Goal: Task Accomplishment & Management: Use online tool/utility

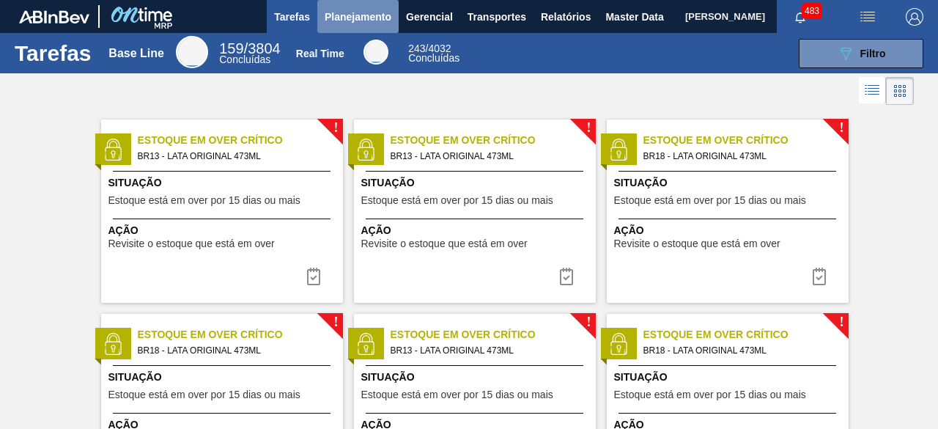
click at [361, 14] on span "Planejamento" at bounding box center [358, 17] width 67 height 18
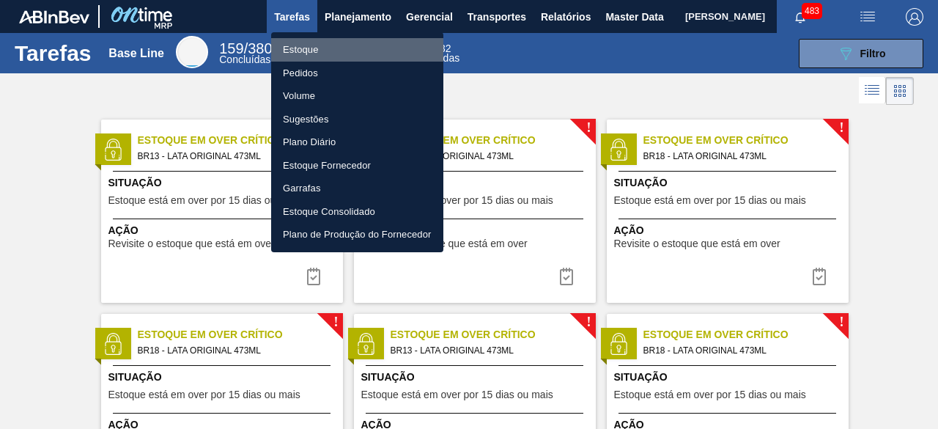
click at [320, 54] on li "Estoque" at bounding box center [357, 49] width 172 height 23
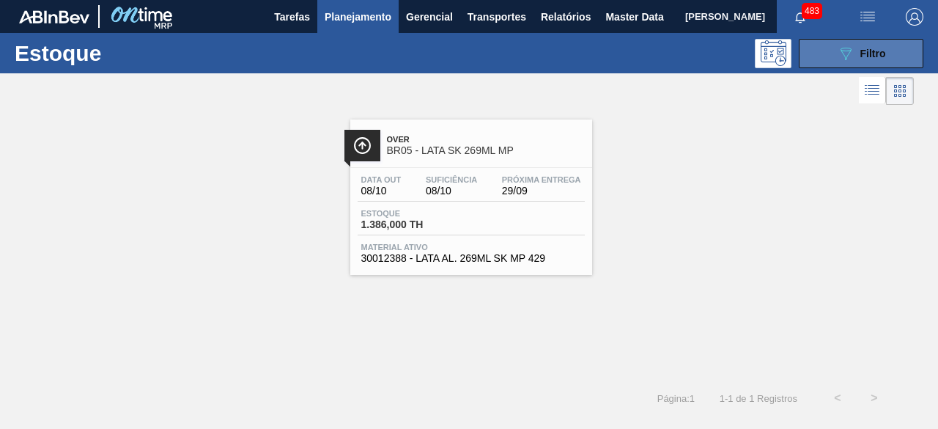
click at [806, 53] on button "089F7B8B-B2A5-4AFE-B5C0-19BA573D28AC Filtro" at bounding box center [861, 53] width 125 height 29
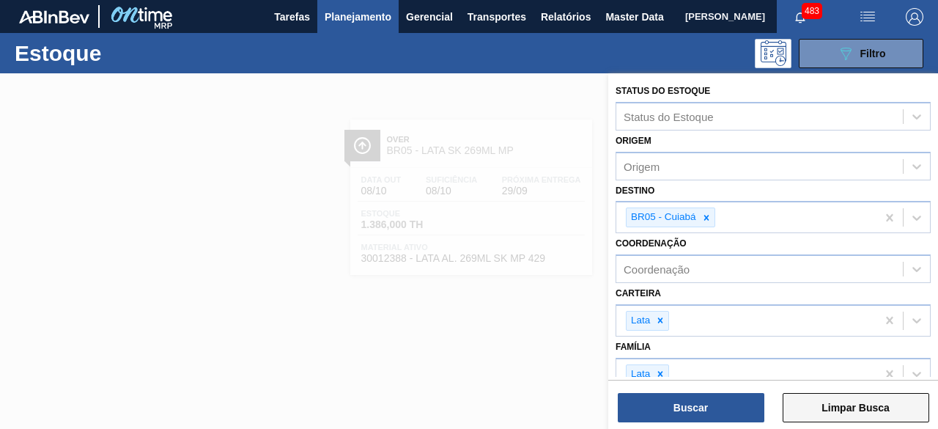
click at [868, 404] on button "Limpar Busca" at bounding box center [856, 407] width 147 height 29
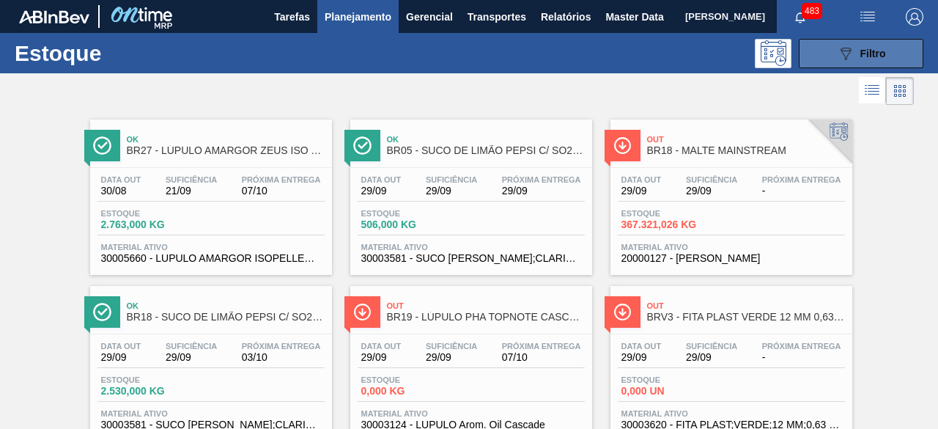
click at [848, 62] on button "089F7B8B-B2A5-4AFE-B5C0-19BA573D28AC Filtro" at bounding box center [861, 53] width 125 height 29
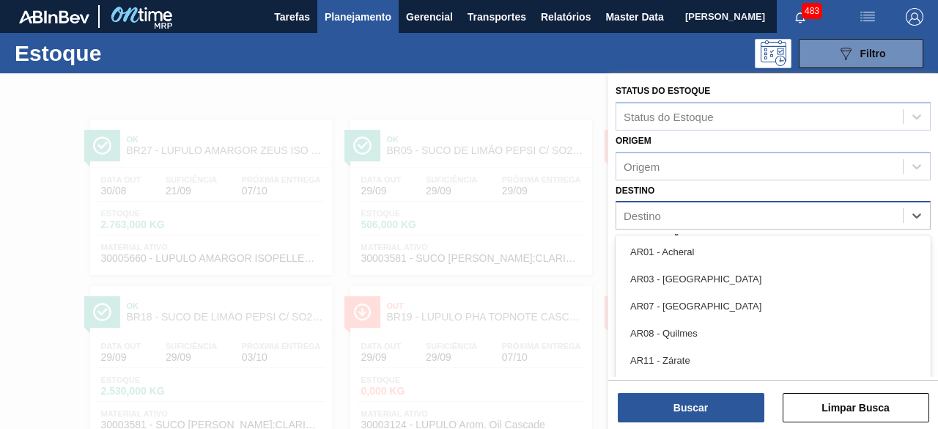
scroll to position [32, 0]
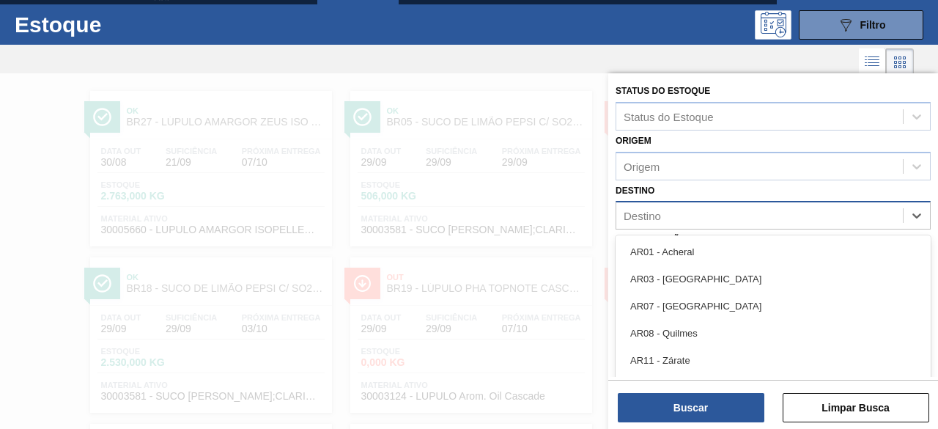
click at [715, 224] on div "Destino" at bounding box center [759, 215] width 286 height 21
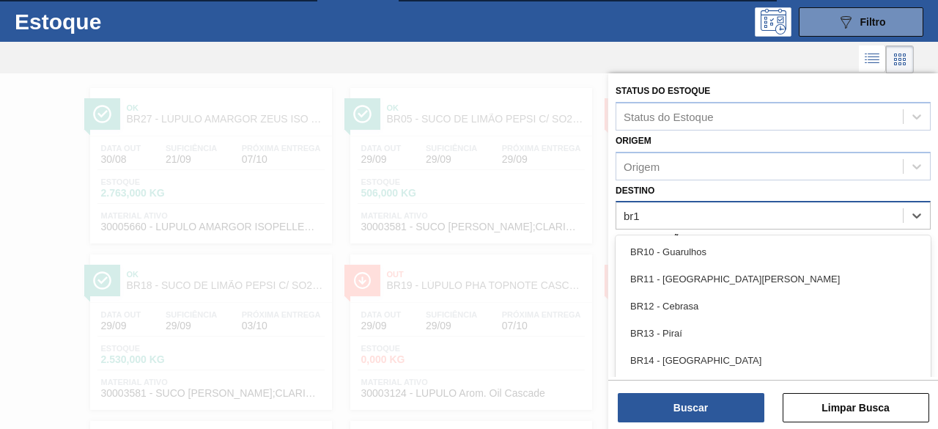
type input "br11"
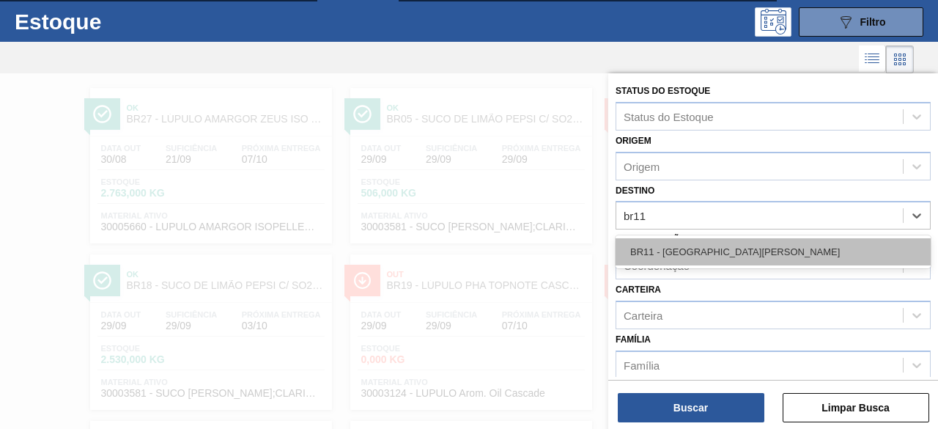
click at [717, 252] on div "BR11 - [GEOGRAPHIC_DATA][PERSON_NAME]" at bounding box center [772, 251] width 315 height 27
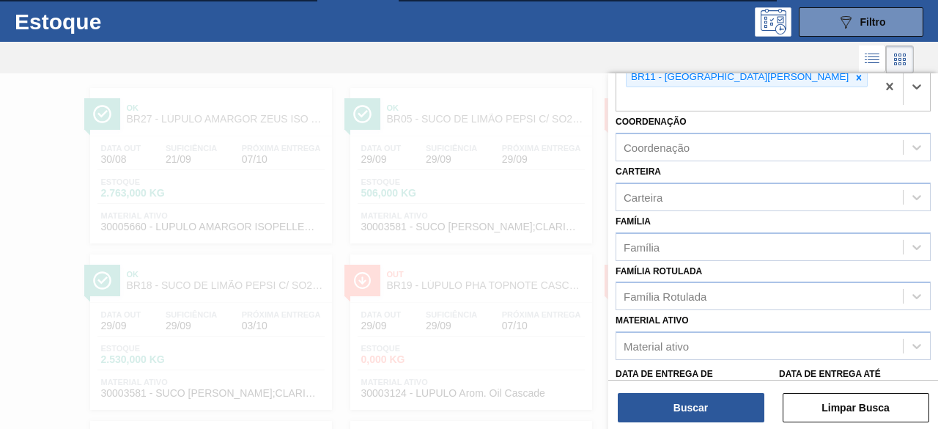
scroll to position [141, 0]
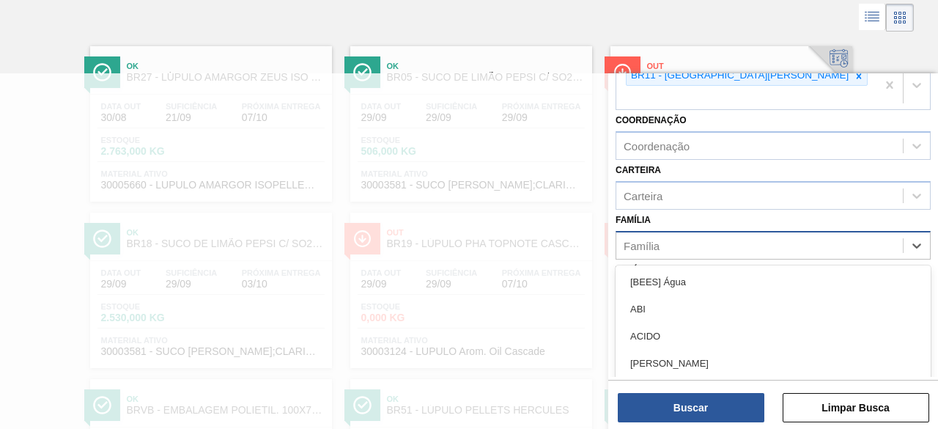
click at [706, 234] on div "Família" at bounding box center [759, 244] width 286 height 21
type input "lata"
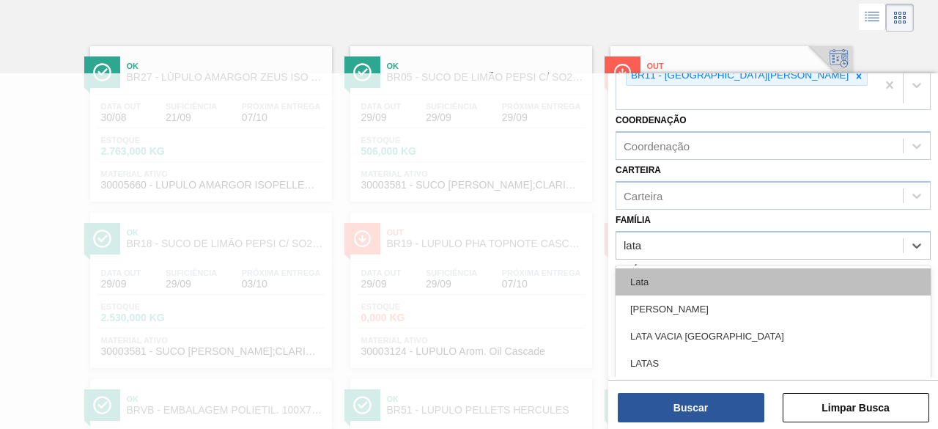
click at [693, 268] on div "Lata" at bounding box center [772, 281] width 315 height 27
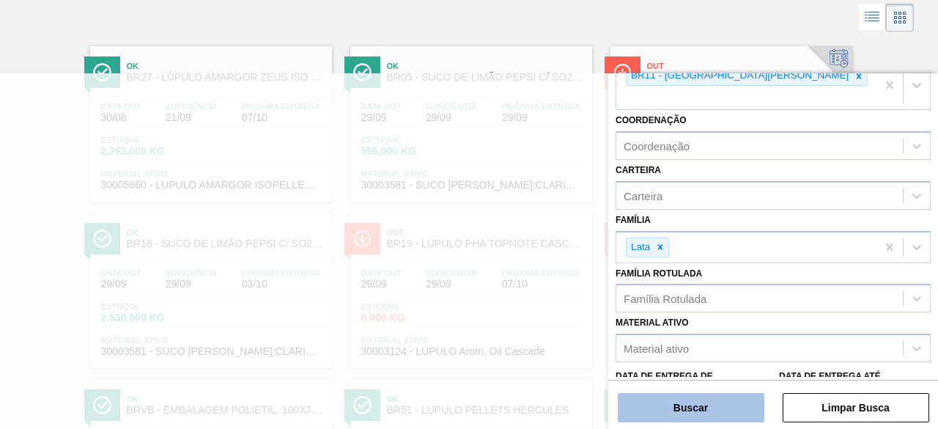
click at [711, 403] on button "Buscar" at bounding box center [691, 407] width 147 height 29
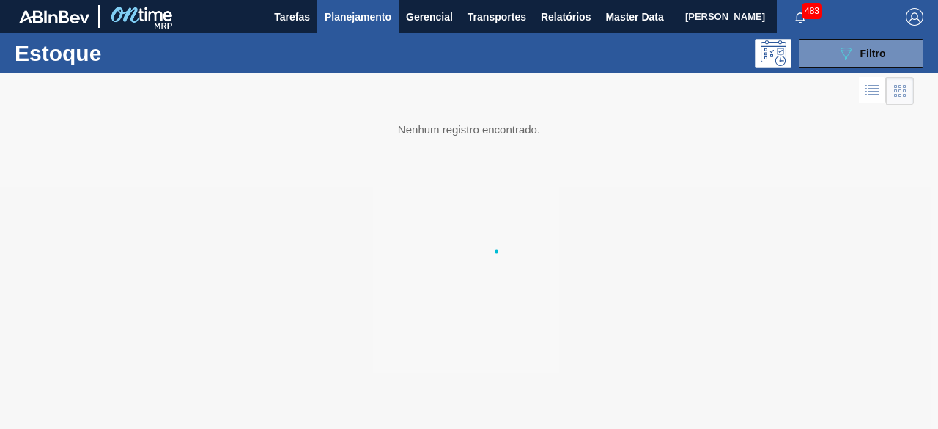
scroll to position [0, 0]
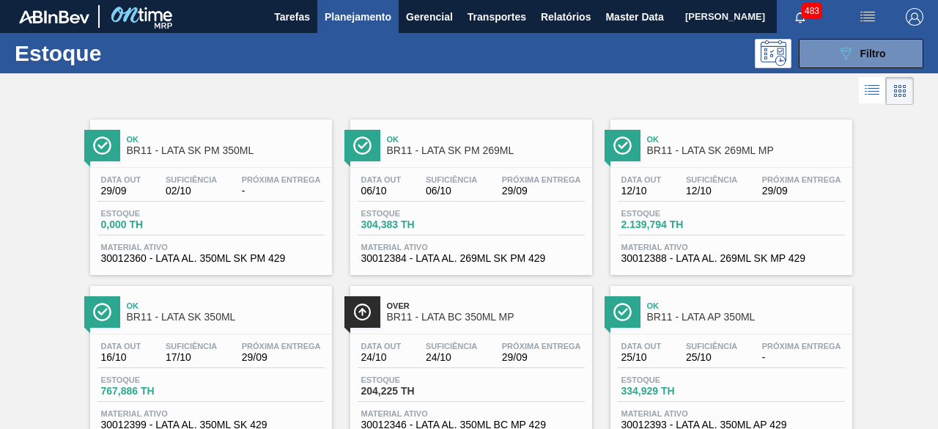
click at [459, 317] on span "BR11 - LATA BC 350ML MP" at bounding box center [486, 316] width 198 height 11
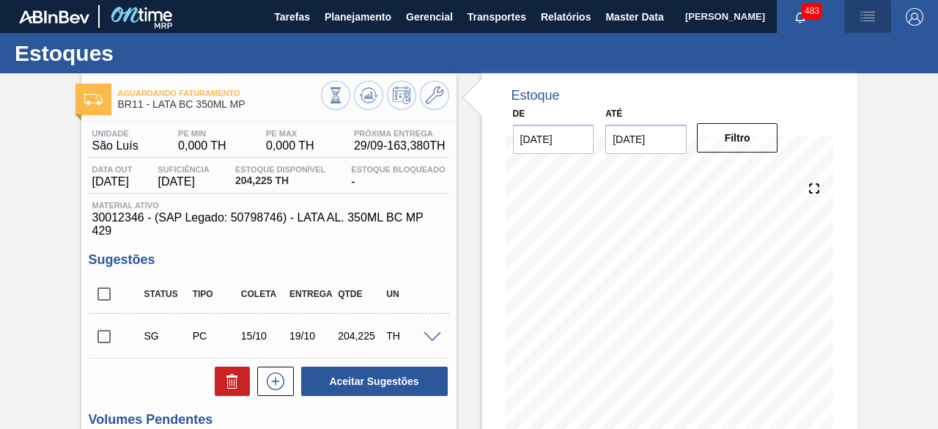
click at [863, 20] on img "button" at bounding box center [868, 17] width 18 height 18
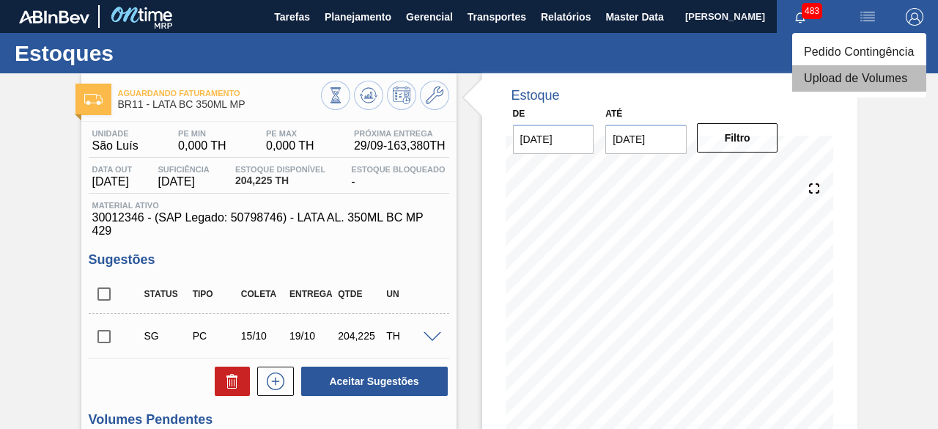
click at [834, 81] on li "Upload de Volumes" at bounding box center [859, 78] width 134 height 26
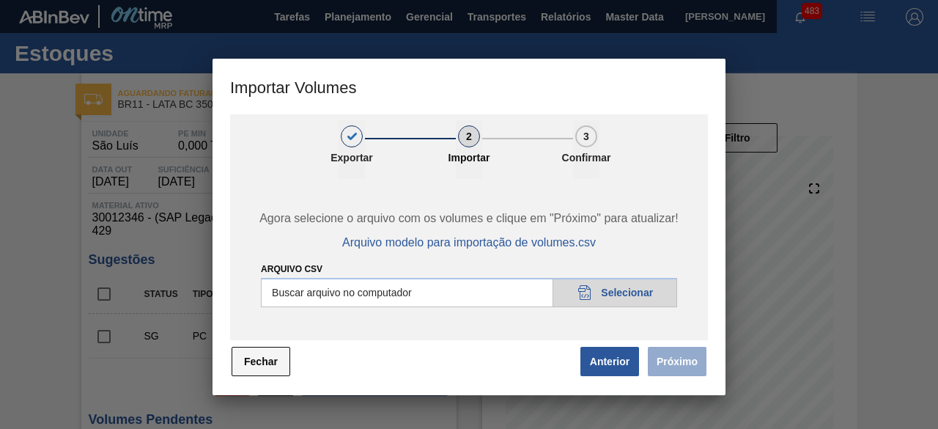
click at [276, 363] on button "Fechar" at bounding box center [261, 361] width 59 height 29
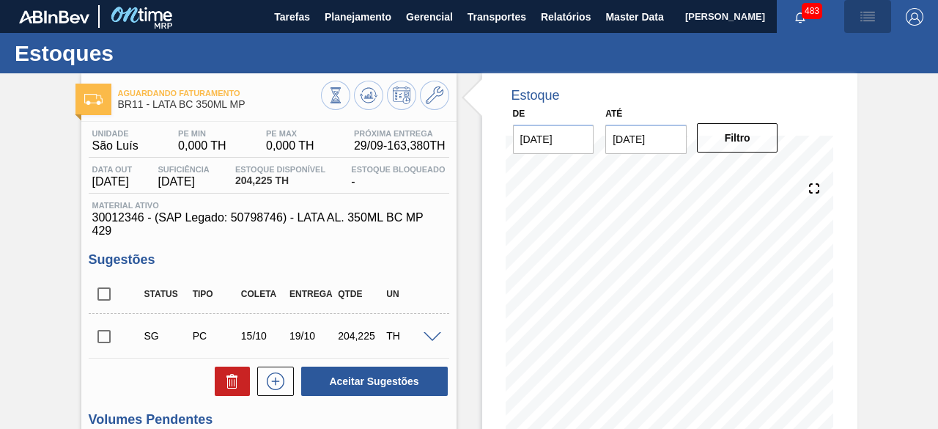
click at [871, 17] on img "button" at bounding box center [868, 17] width 18 height 18
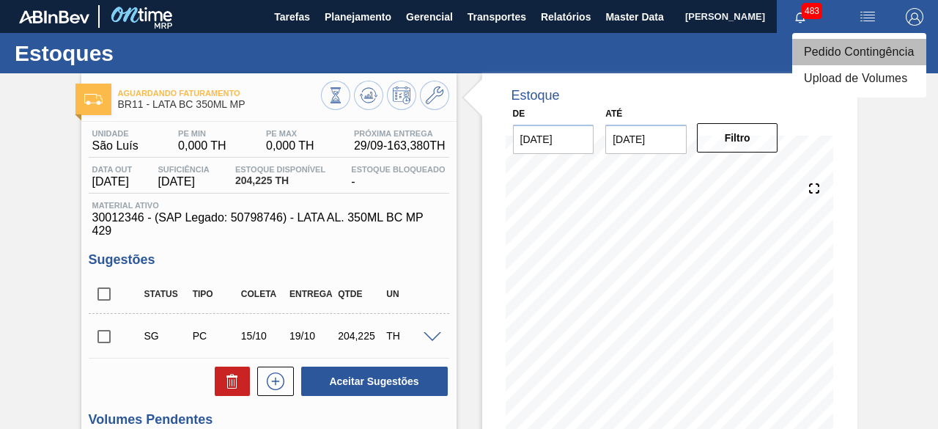
click at [847, 49] on li "Pedido Contingência" at bounding box center [859, 52] width 134 height 26
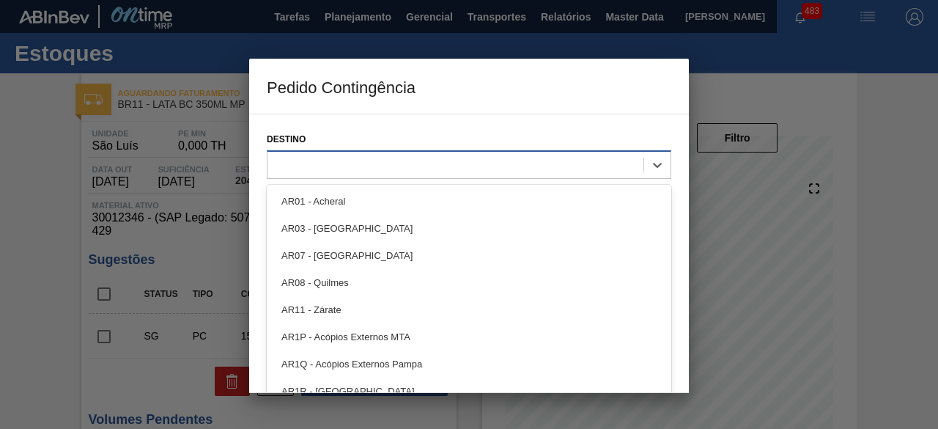
click at [582, 163] on div at bounding box center [455, 164] width 376 height 21
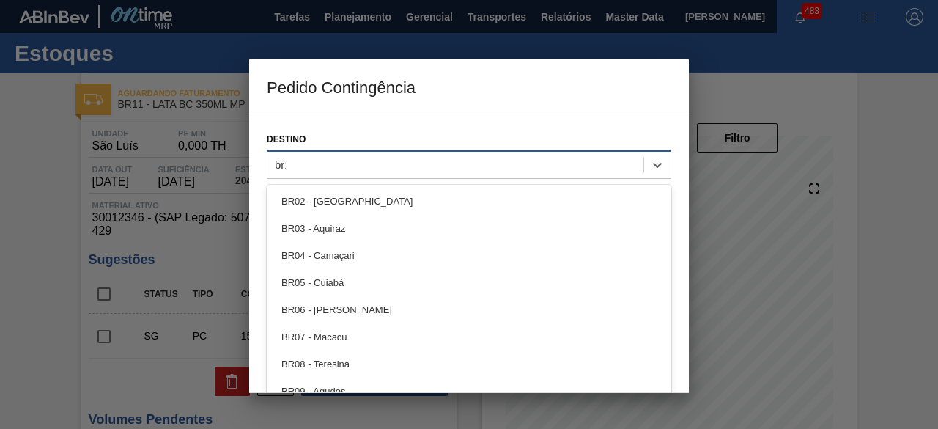
type input "br11"
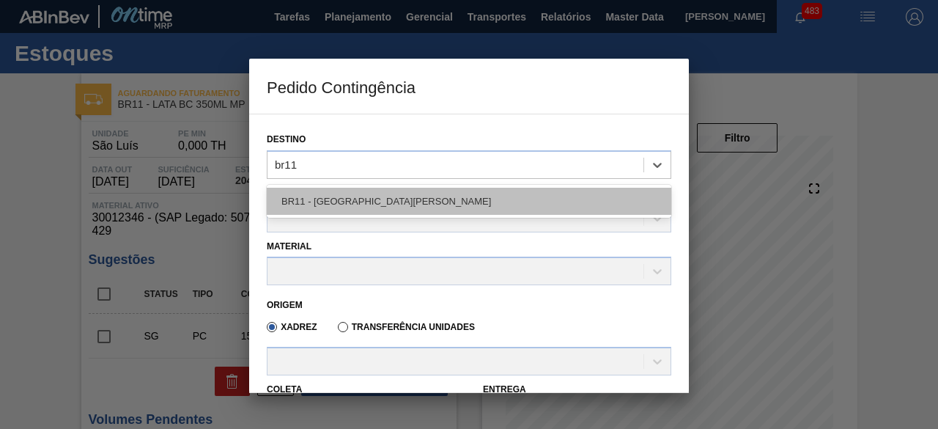
click at [550, 199] on div "BR11 - São Luís" at bounding box center [469, 201] width 404 height 27
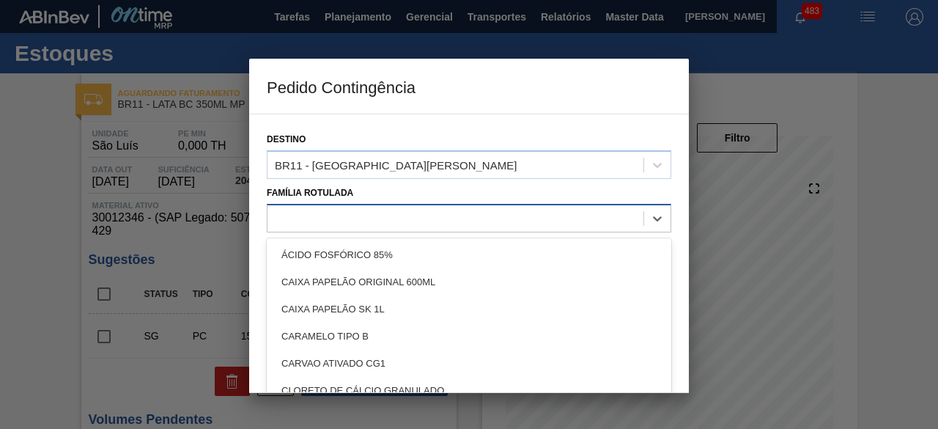
click at [473, 222] on div at bounding box center [455, 217] width 376 height 21
type Rotulada "lata bc 3"
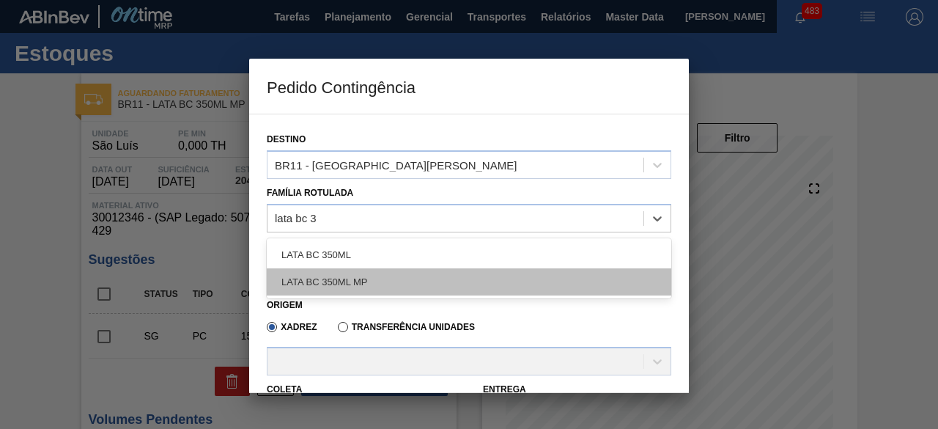
click at [418, 288] on div "LATA BC 350ML MP" at bounding box center [469, 281] width 404 height 27
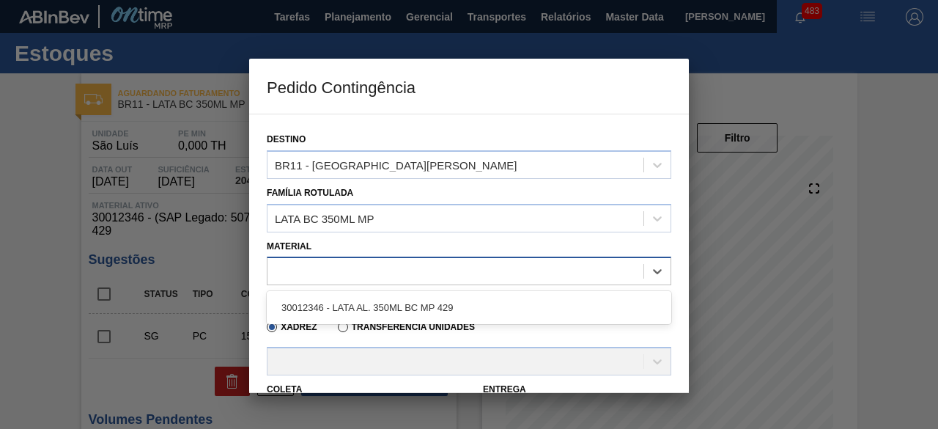
click at [396, 256] on div at bounding box center [469, 270] width 404 height 29
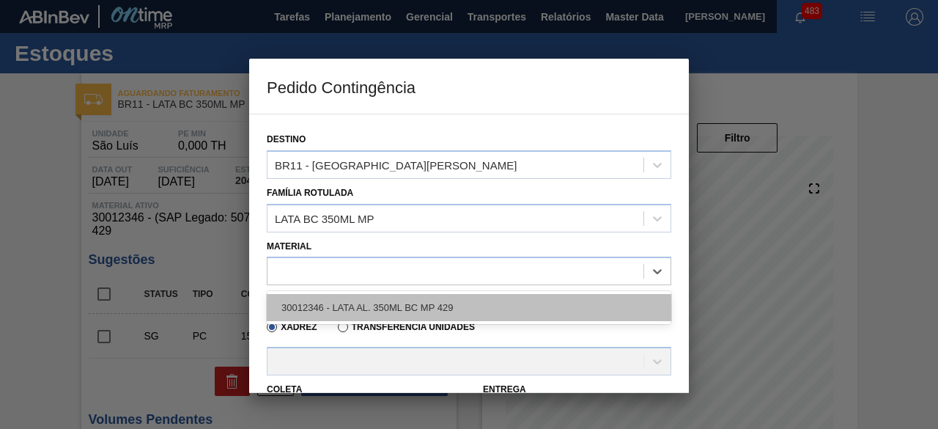
click at [381, 303] on div "30012346 - LATA AL. 350ML BC MP 429" at bounding box center [469, 307] width 404 height 27
type input "8,169"
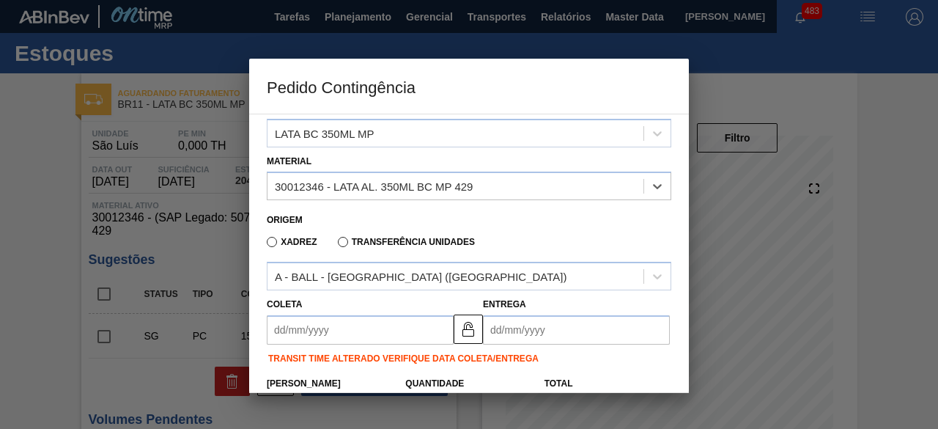
scroll to position [102, 0]
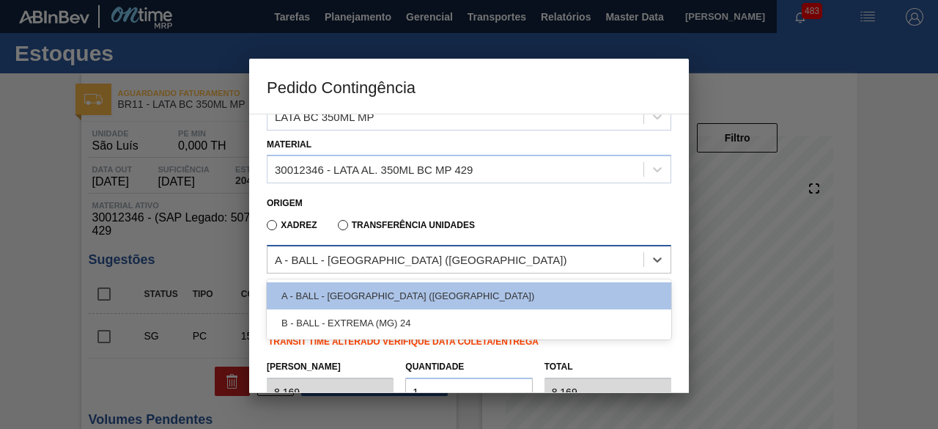
click at [401, 256] on div "A - BALL - RECIFE (PE)" at bounding box center [455, 259] width 376 height 21
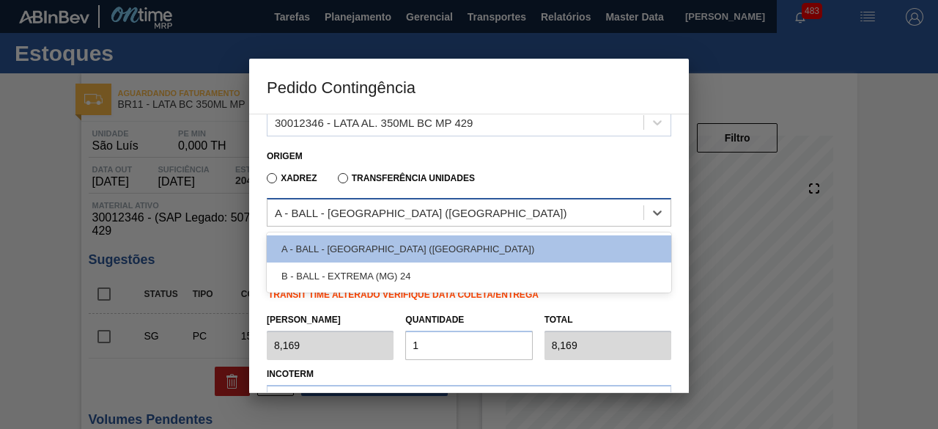
scroll to position [149, 0]
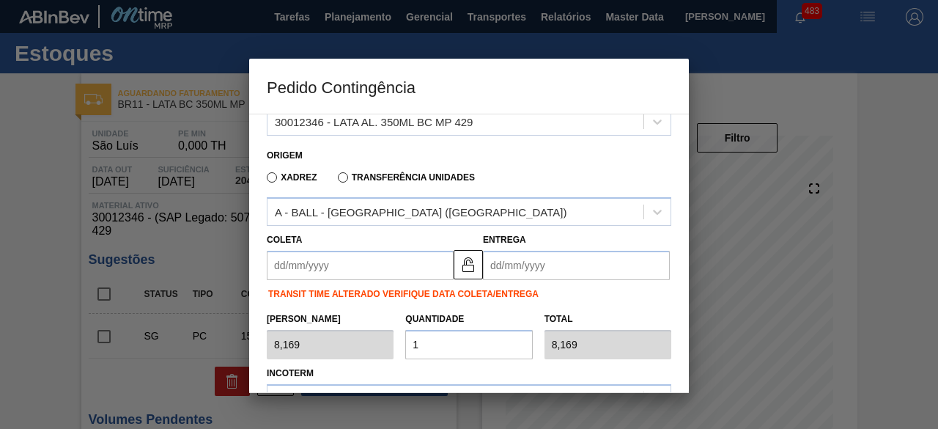
click at [573, 160] on div "Xadrez Transferência Unidades" at bounding box center [463, 174] width 392 height 29
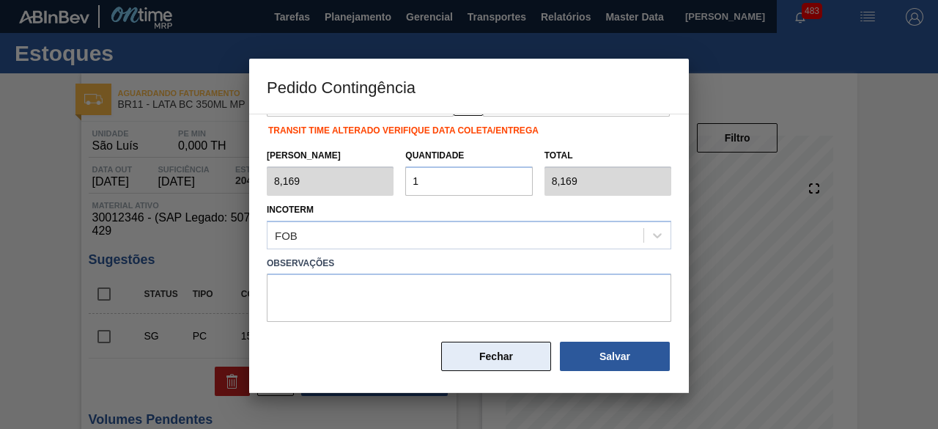
click at [492, 360] on button "Fechar" at bounding box center [496, 355] width 110 height 29
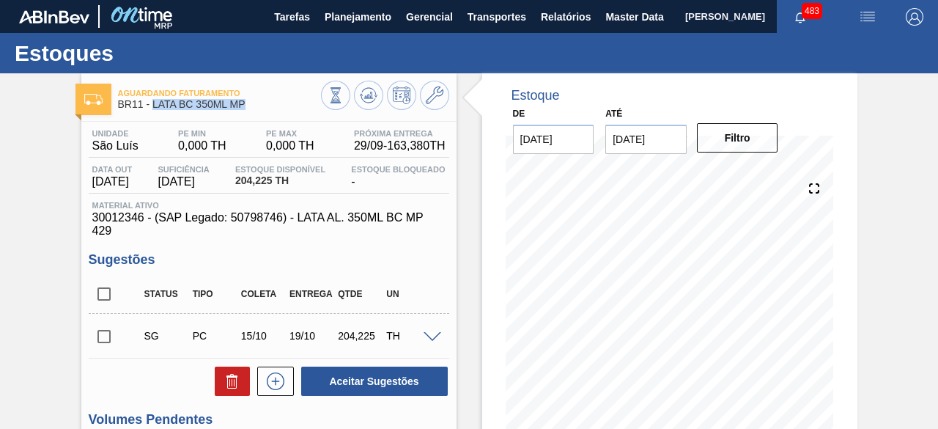
drag, startPoint x: 151, startPoint y: 103, endPoint x: 248, endPoint y: 115, distance: 97.4
click at [248, 115] on div "Aguardando Faturamento BR11 - LATA BC 350ML MP" at bounding box center [219, 99] width 203 height 33
copy span "LATA BC 350ML MP"
click at [865, 21] on img "button" at bounding box center [868, 17] width 18 height 18
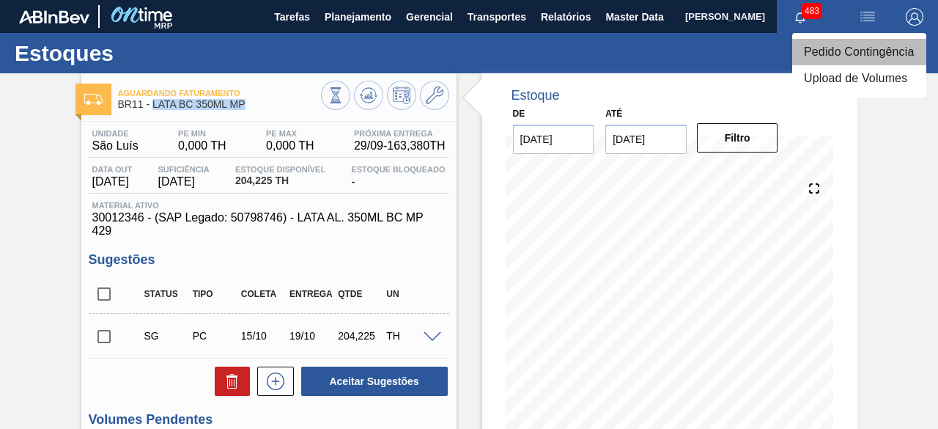
click at [837, 58] on li "Pedido Contingência" at bounding box center [859, 52] width 134 height 26
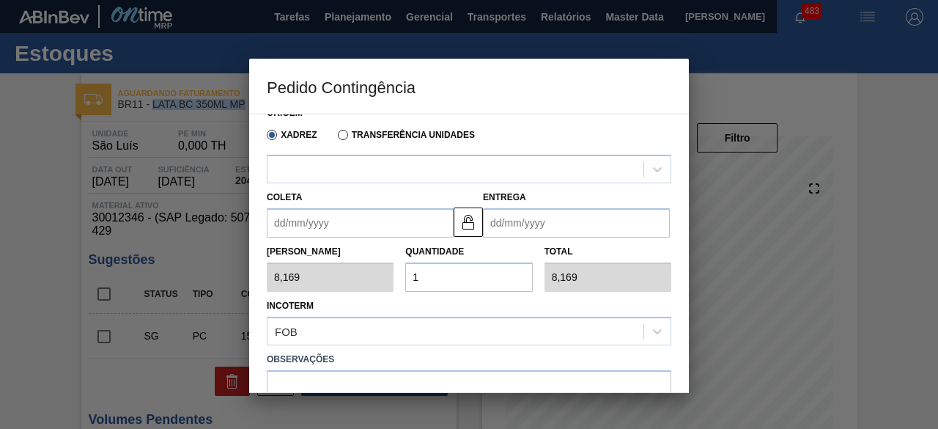
scroll to position [193, 0]
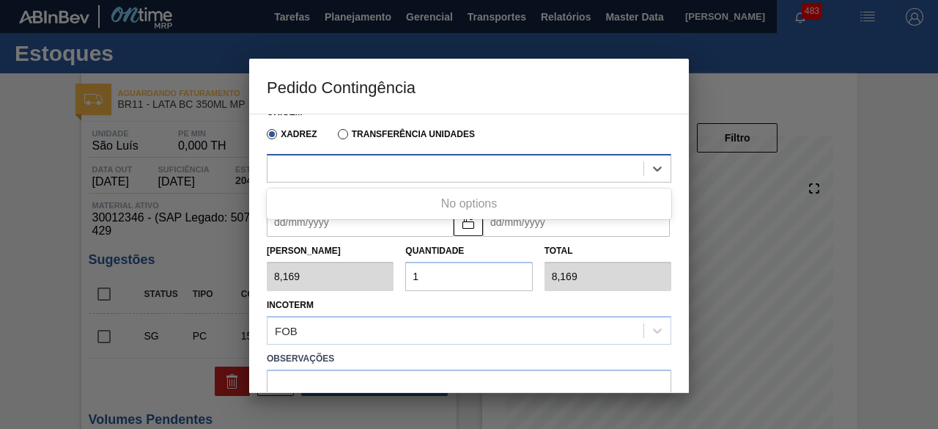
click at [415, 165] on div at bounding box center [455, 168] width 376 height 21
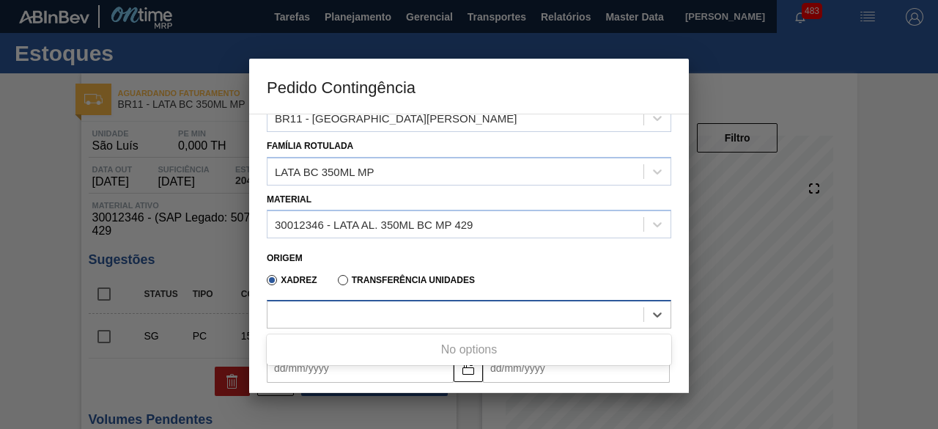
scroll to position [0, 0]
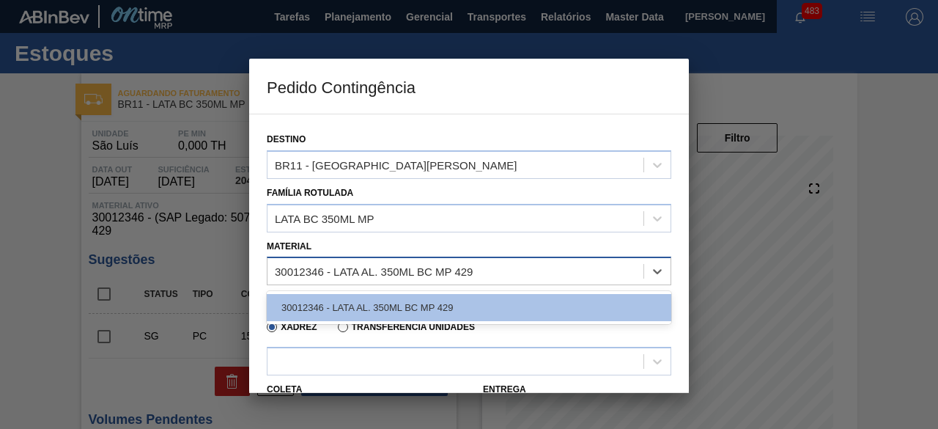
click at [461, 275] on div "30012346 - LATA AL. 350ML BC MP 429" at bounding box center [374, 271] width 198 height 12
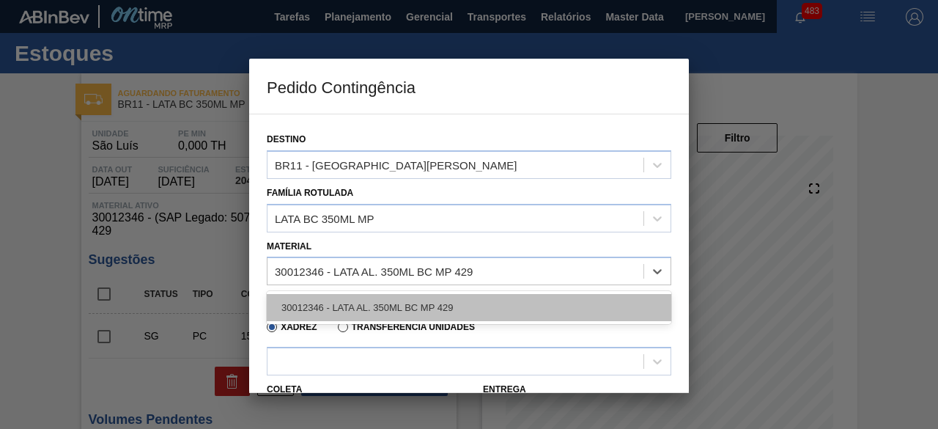
click at [457, 317] on div "30012346 - LATA AL. 350ML BC MP 429" at bounding box center [469, 307] width 404 height 27
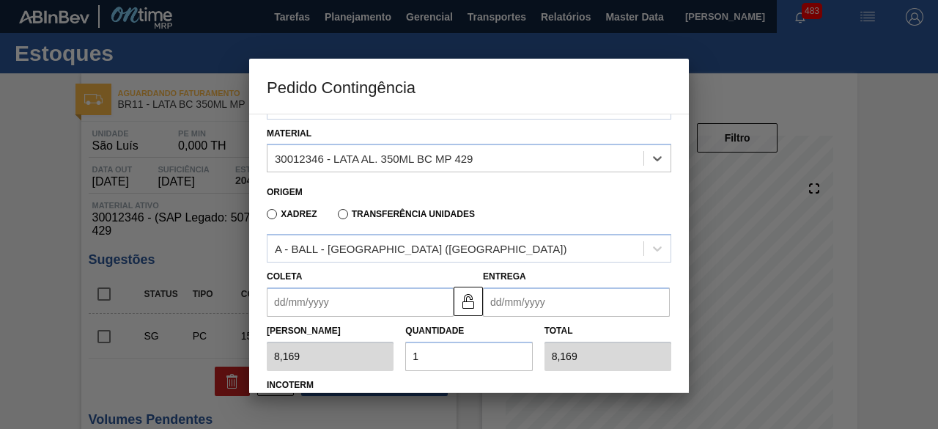
scroll to position [114, 0]
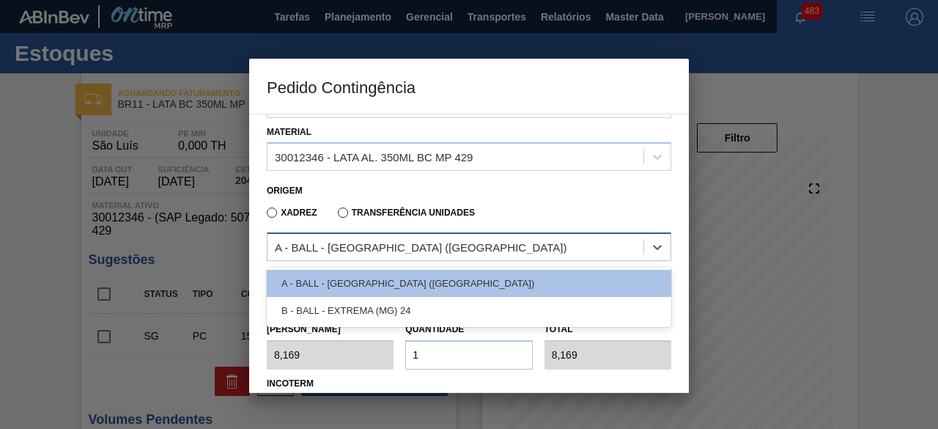
click at [444, 241] on div "A - BALL - RECIFE (PE)" at bounding box center [455, 247] width 376 height 21
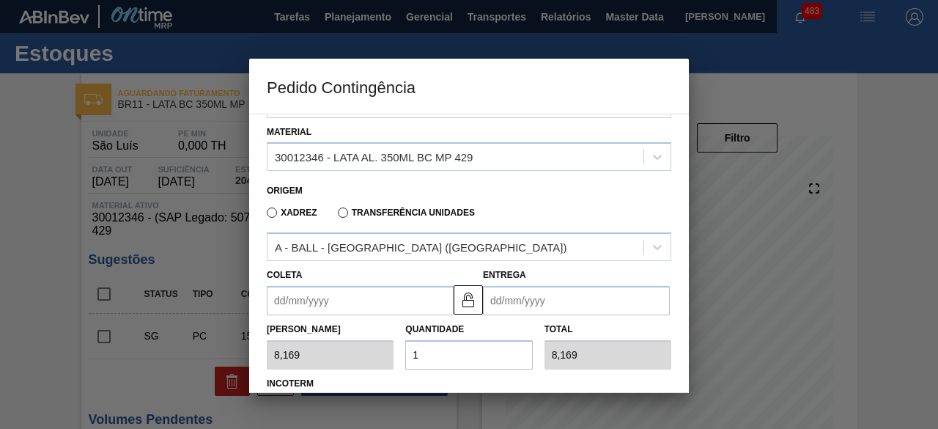
click at [553, 200] on div "Xadrez Transferência Unidades" at bounding box center [463, 210] width 392 height 29
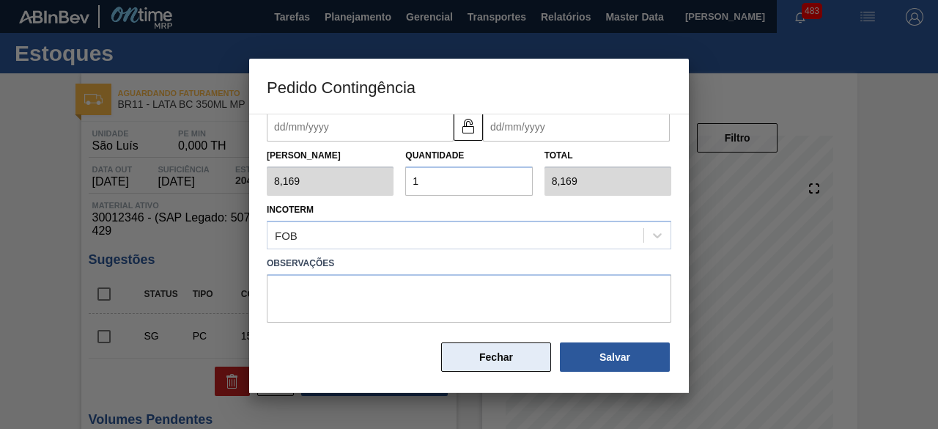
click at [481, 363] on button "Fechar" at bounding box center [496, 356] width 110 height 29
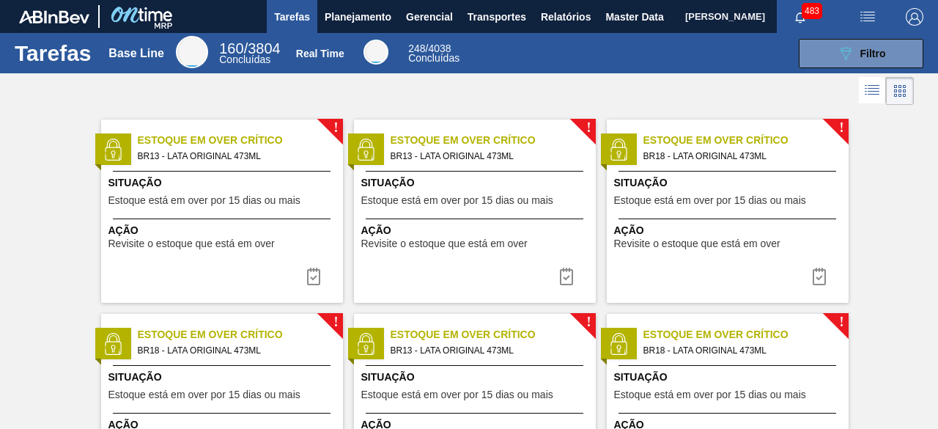
click at [685, 17] on span "[PERSON_NAME]" at bounding box center [725, 16] width 80 height 33
click at [619, 20] on span "Master Data" at bounding box center [634, 17] width 58 height 18
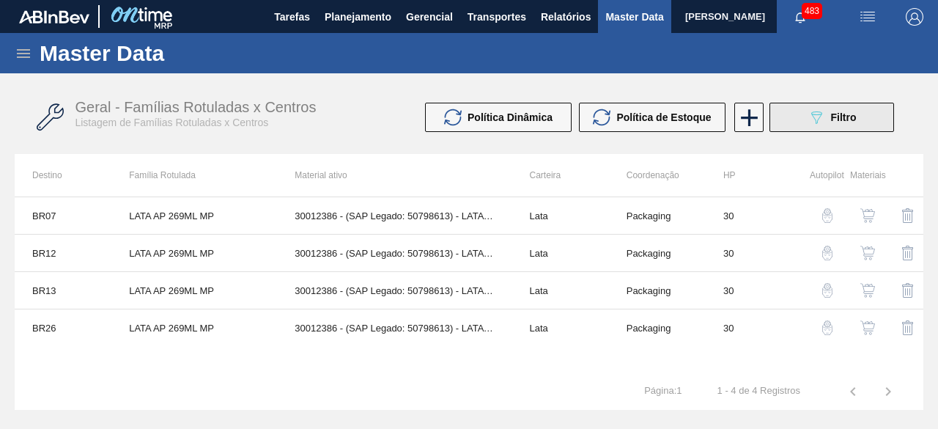
click at [787, 120] on button "089F7B8B-B2A5-4AFE-B5C0-19BA573D28AC Filtro" at bounding box center [831, 117] width 125 height 29
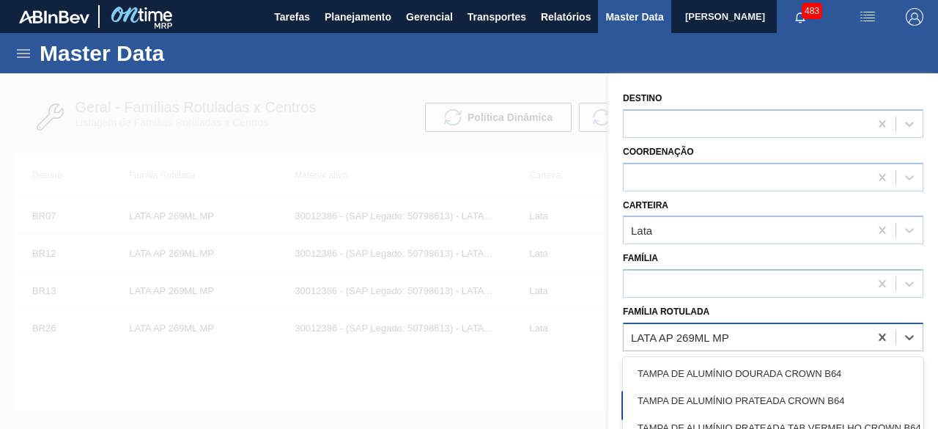
click at [752, 342] on div "LATA AP 269ML MP" at bounding box center [746, 336] width 245 height 21
paste Rotulada "LATA BC 350ML MP"
type Rotulada "LATA BC 350ML MP"
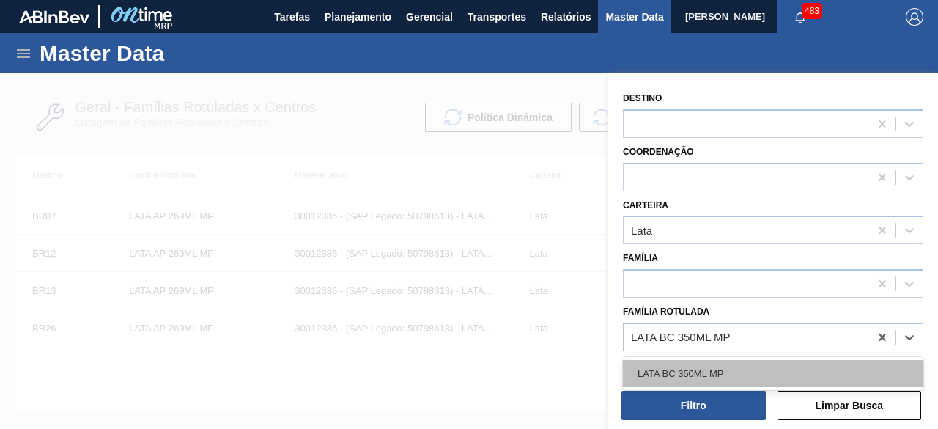
click at [721, 367] on div "LATA BC 350ML MP" at bounding box center [773, 373] width 300 height 27
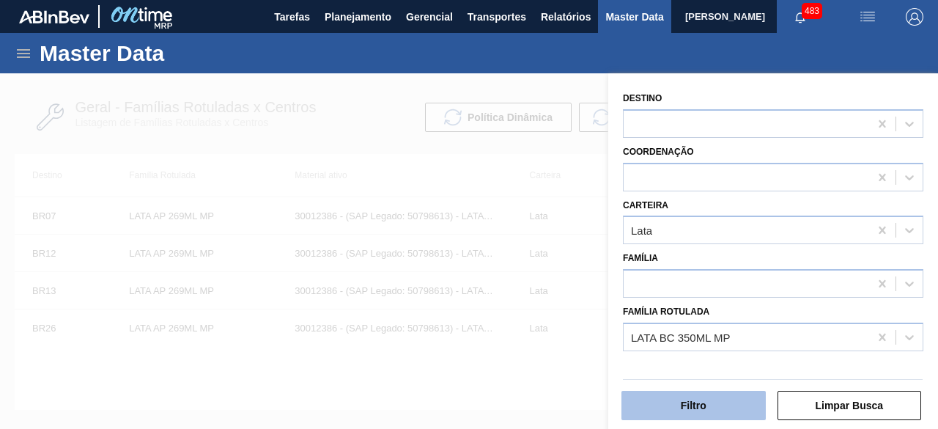
click at [724, 407] on button "Filtro" at bounding box center [693, 405] width 144 height 29
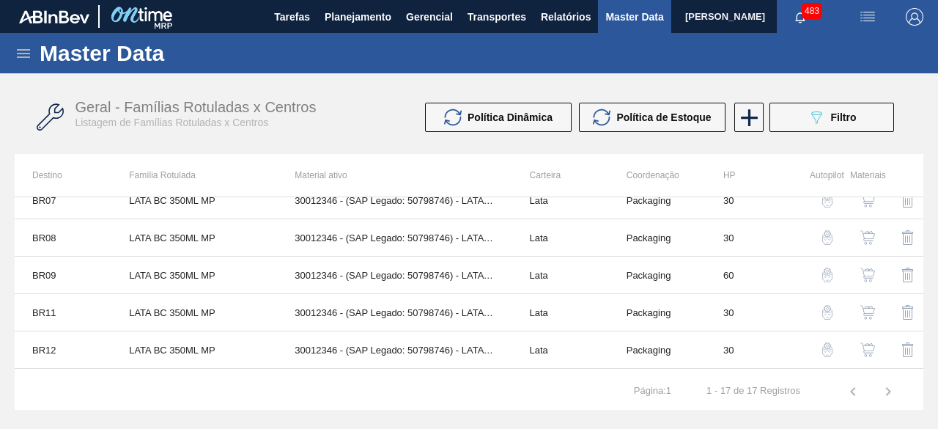
scroll to position [128, 0]
click at [866, 311] on img "button" at bounding box center [867, 311] width 15 height 15
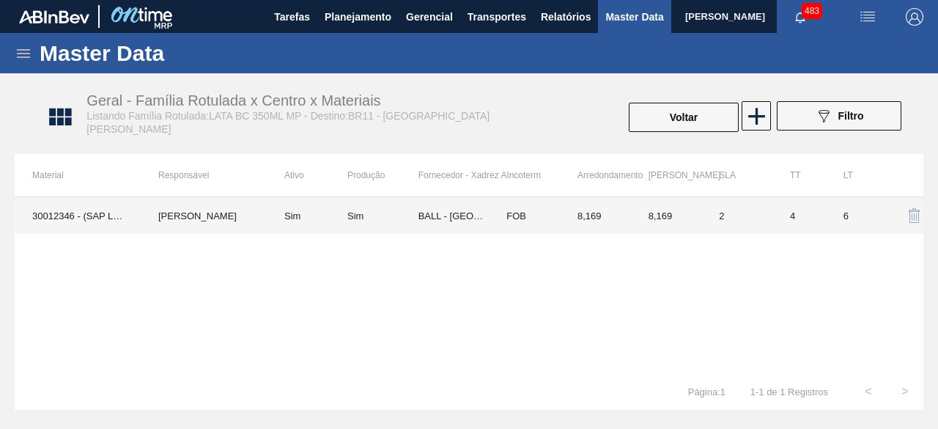
click at [278, 218] on td "Sim" at bounding box center [307, 215] width 81 height 37
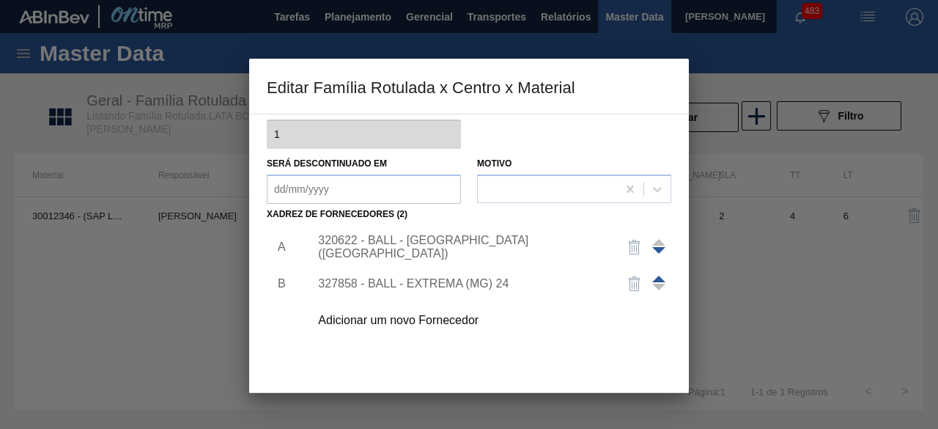
scroll to position [165, 0]
click at [441, 318] on div "Adicionar um novo Fornecedor" at bounding box center [461, 319] width 287 height 13
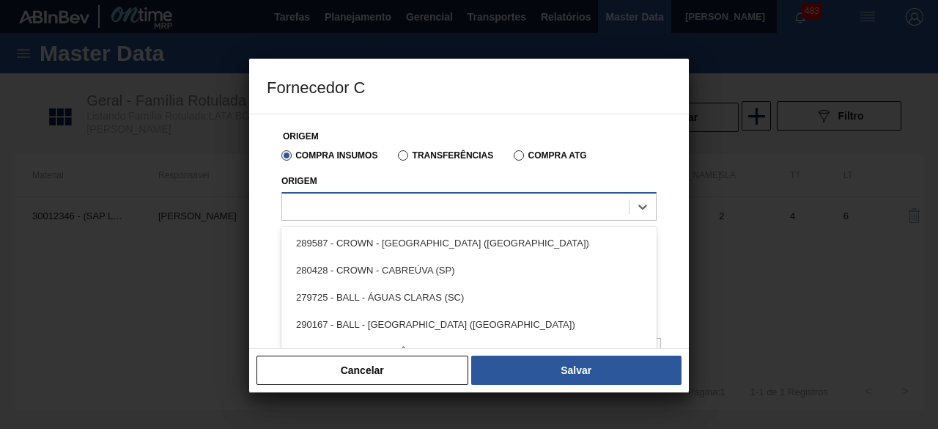
click at [437, 207] on div at bounding box center [455, 206] width 347 height 21
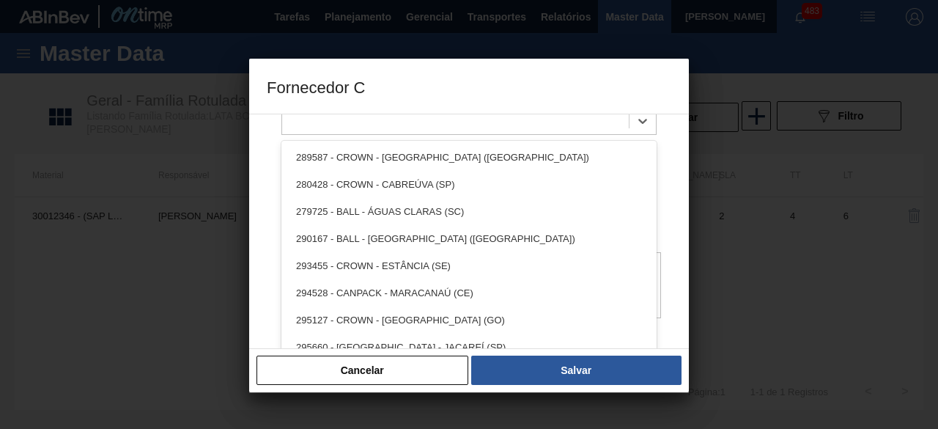
scroll to position [86, 0]
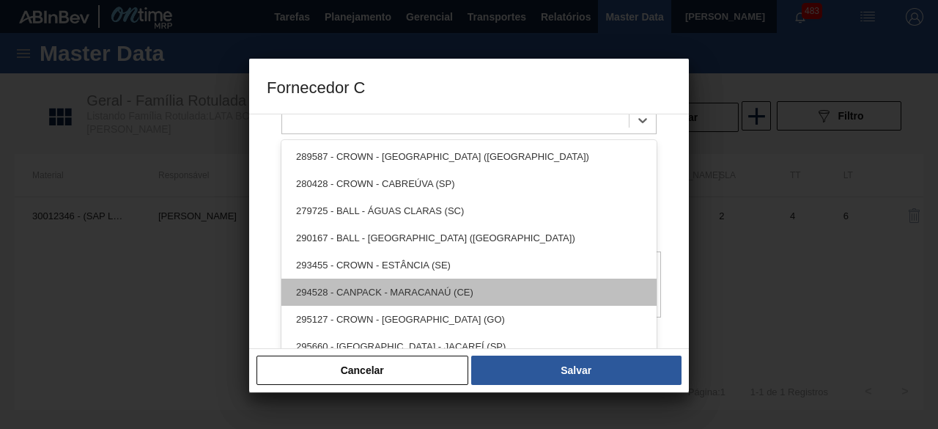
click at [526, 289] on div "294528 - CANPACK - MARACANAÚ (CE)" at bounding box center [468, 291] width 375 height 27
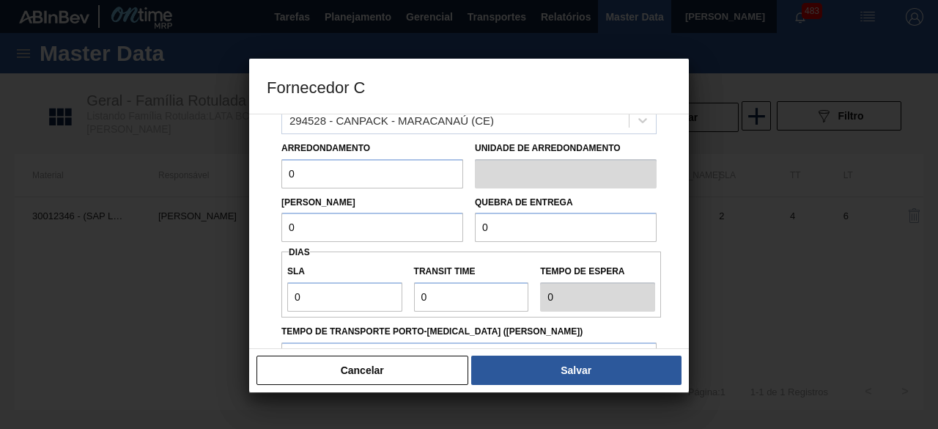
click at [377, 174] on input "0" at bounding box center [372, 173] width 182 height 29
type input "8,169"
click at [381, 222] on input "0" at bounding box center [372, 226] width 182 height 29
type input "8,169"
click at [516, 232] on input "0" at bounding box center [566, 226] width 182 height 29
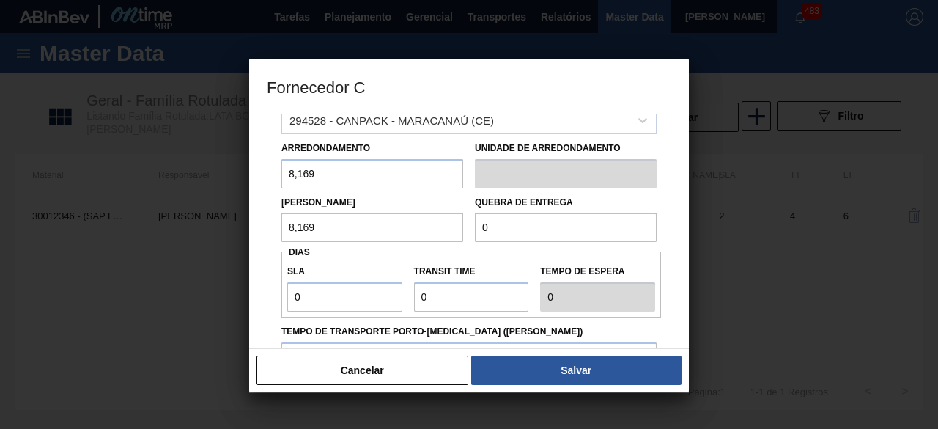
type input "2"
type input "204,225"
click at [379, 298] on input "0" at bounding box center [344, 296] width 115 height 29
type input "01"
type input "1"
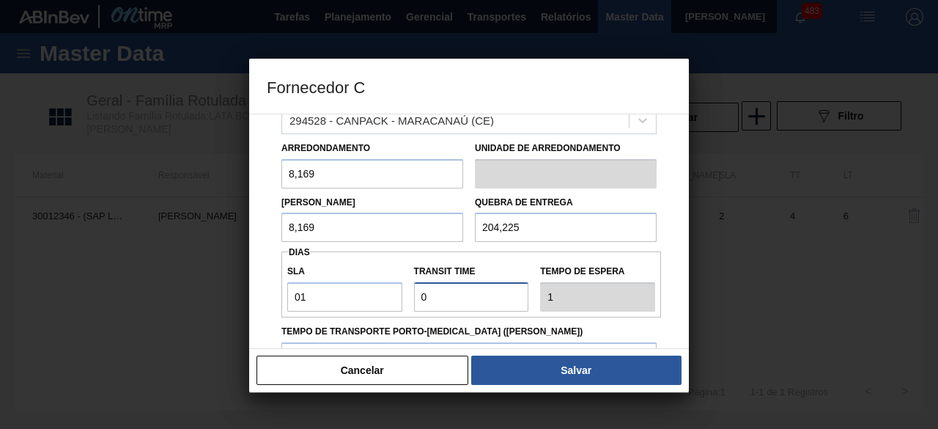
click at [445, 300] on input "Transit Time" at bounding box center [471, 296] width 115 height 29
type input "01"
type input "2"
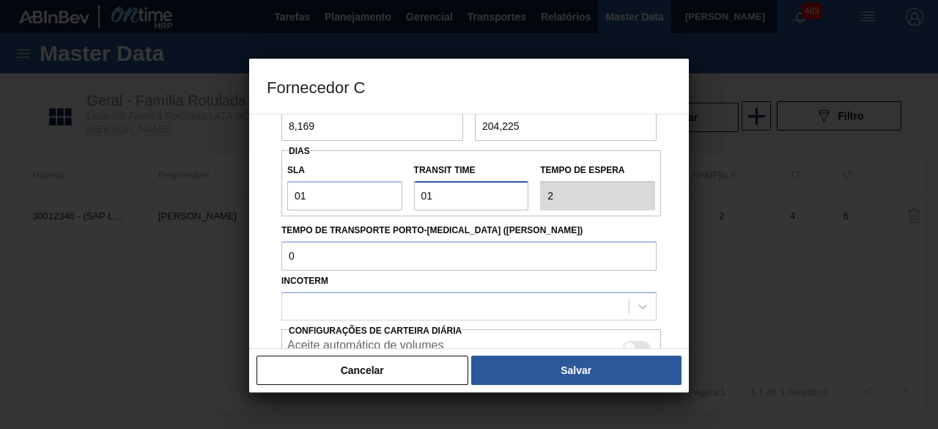
scroll to position [229, 0]
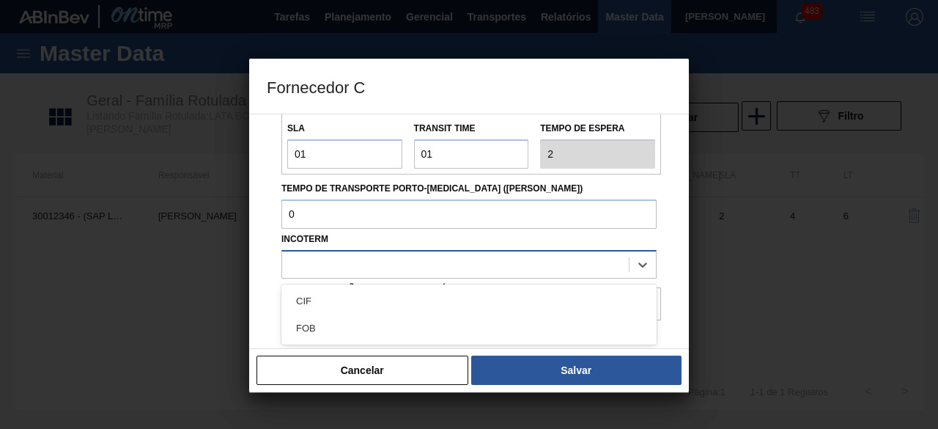
click at [522, 268] on div at bounding box center [455, 264] width 347 height 21
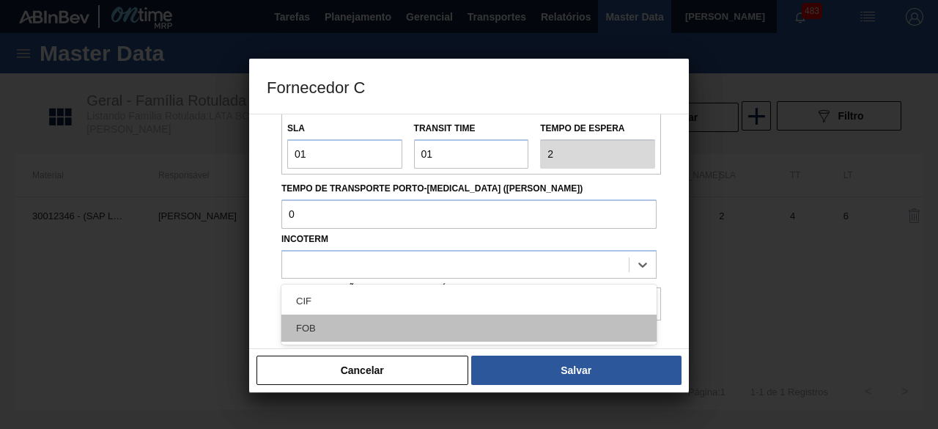
click at [470, 323] on div "FOB" at bounding box center [468, 327] width 375 height 27
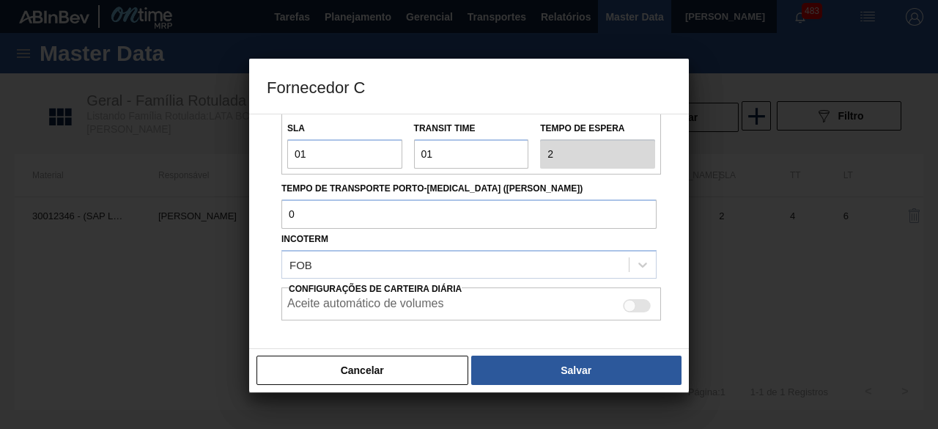
click at [633, 300] on div at bounding box center [637, 305] width 28 height 13
checkbox input "true"
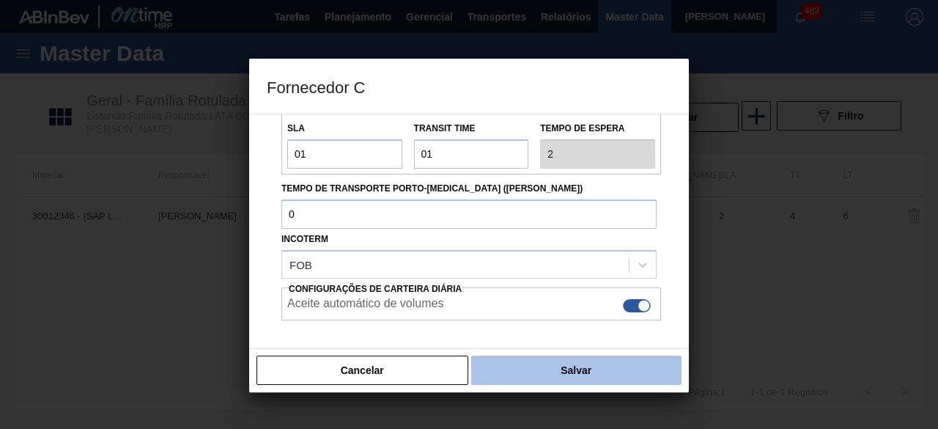
click at [640, 367] on button "Salvar" at bounding box center [576, 369] width 210 height 29
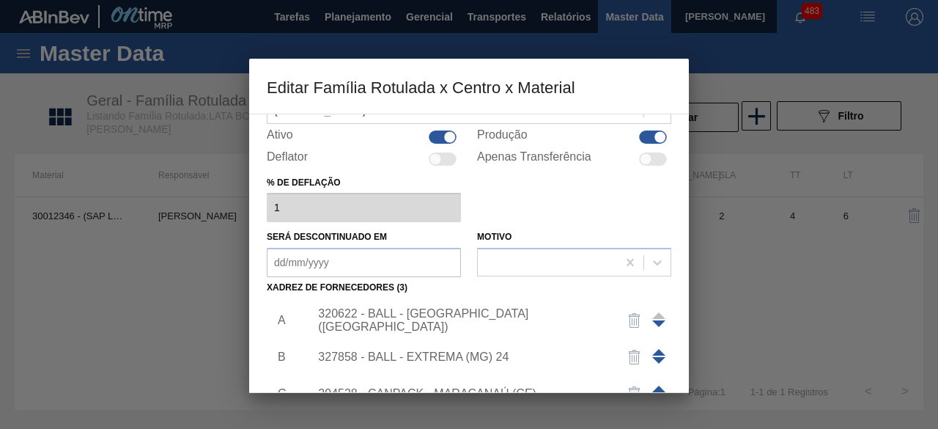
scroll to position [230, 0]
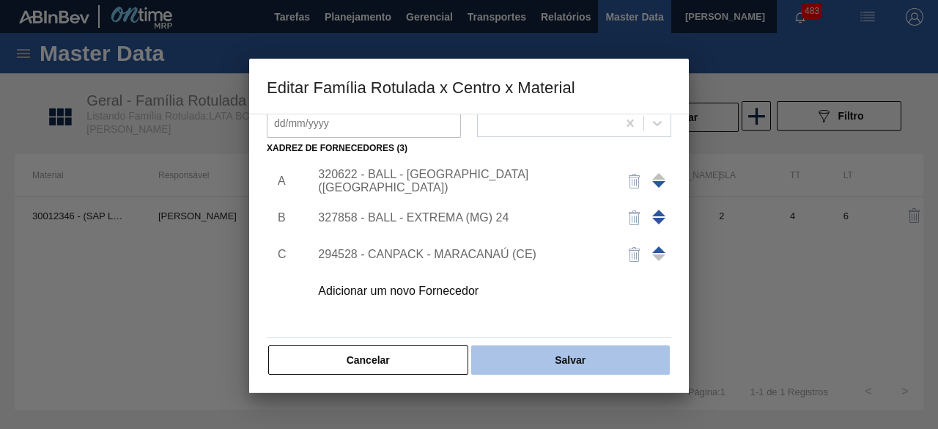
click at [587, 358] on button "Salvar" at bounding box center [570, 359] width 199 height 29
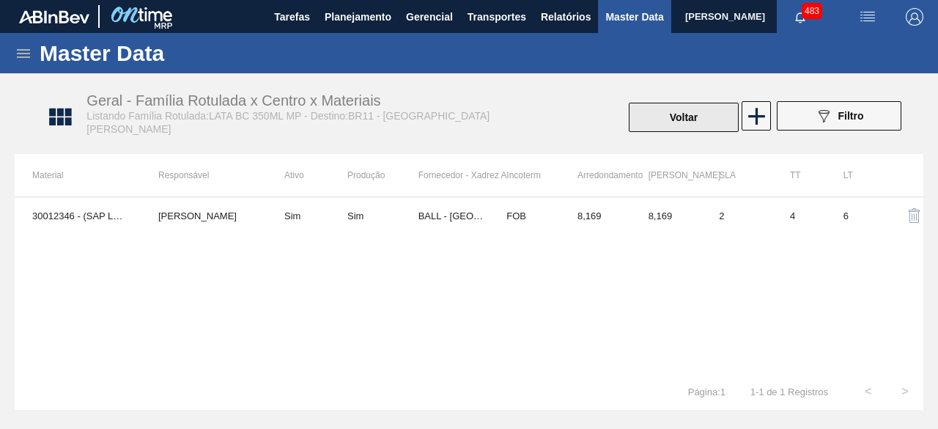
click at [667, 116] on button "Voltar" at bounding box center [684, 117] width 110 height 29
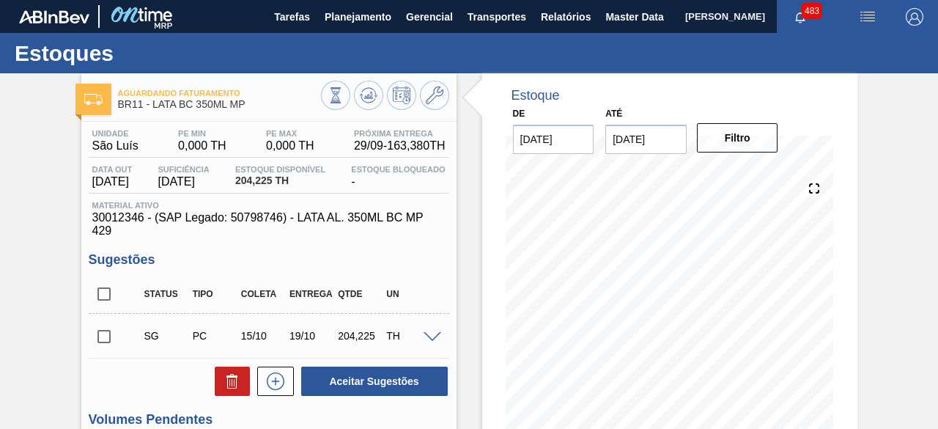
click at [862, 8] on img "button" at bounding box center [868, 17] width 18 height 18
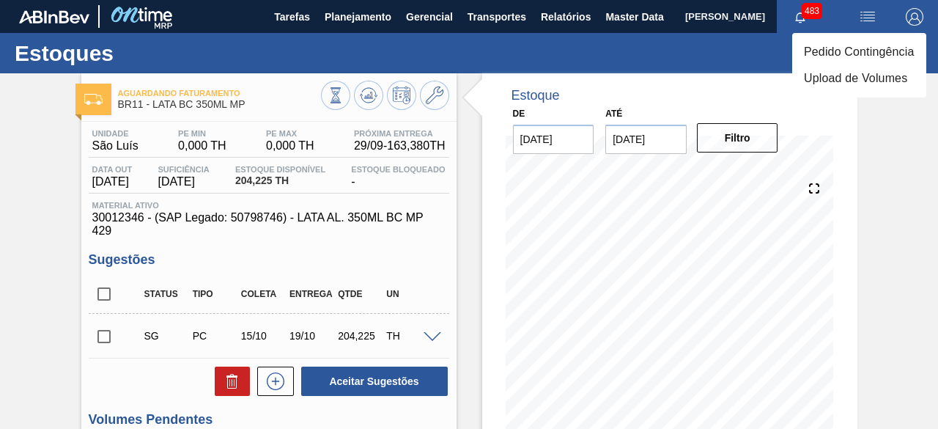
click at [846, 56] on li "Pedido Contingência" at bounding box center [859, 52] width 134 height 26
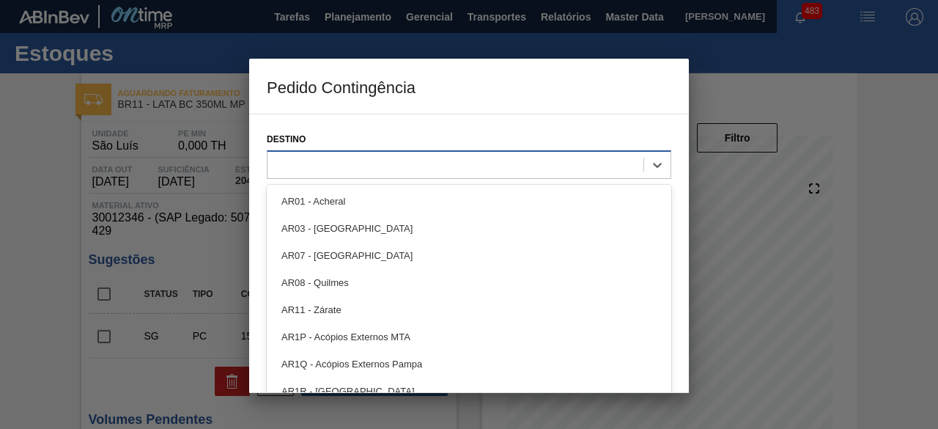
click at [601, 163] on div at bounding box center [455, 164] width 376 height 21
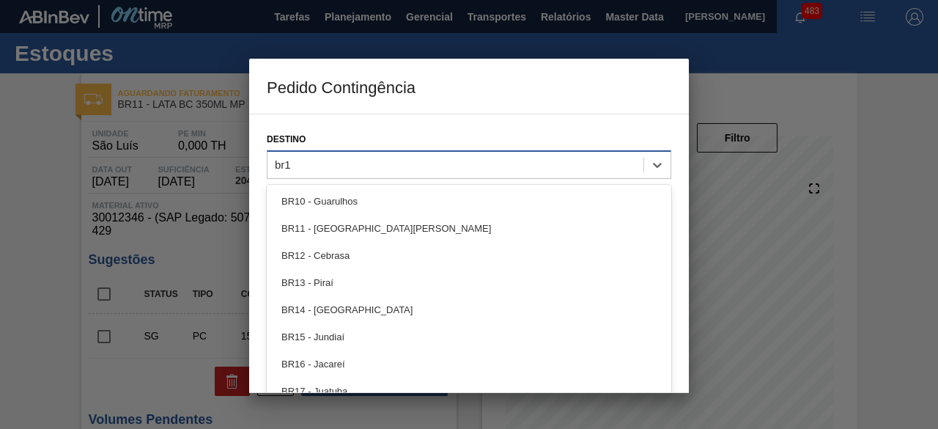
type input "br11"
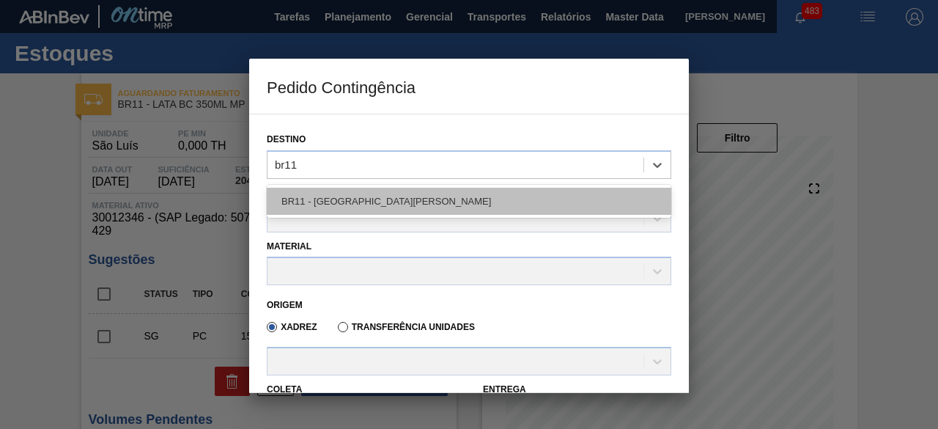
click at [552, 193] on div "BR11 - [GEOGRAPHIC_DATA][PERSON_NAME]" at bounding box center [469, 201] width 404 height 27
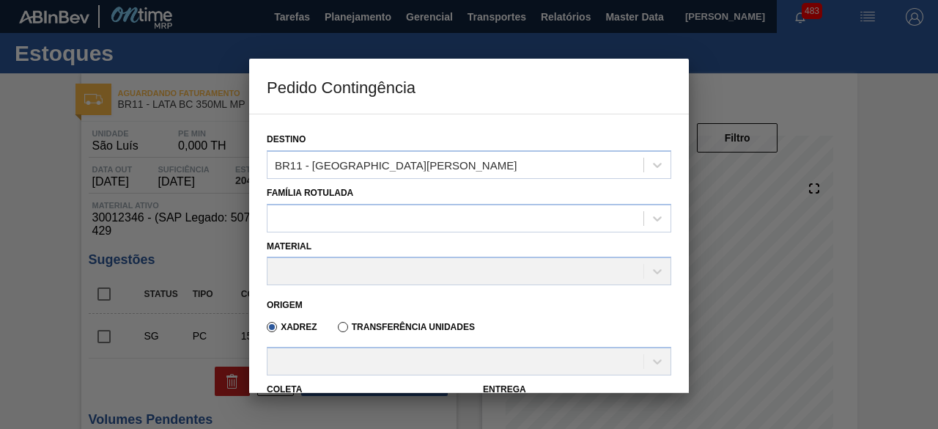
click at [497, 200] on div "Família Rotulada" at bounding box center [469, 207] width 404 height 50
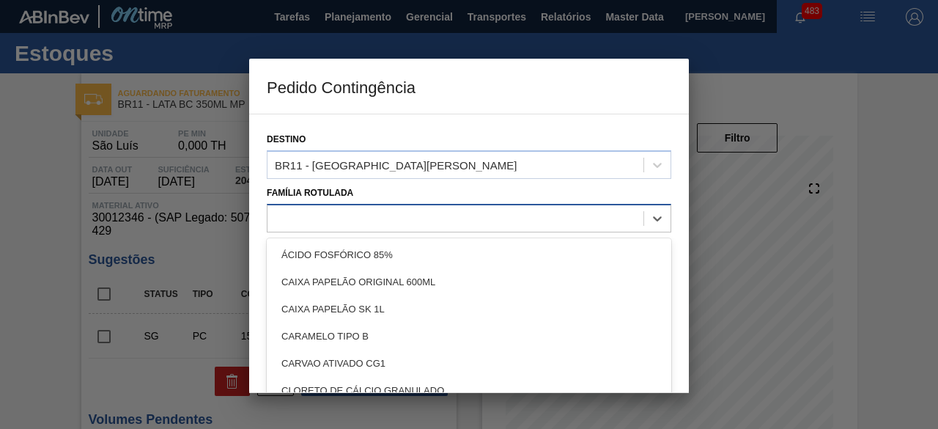
click at [496, 220] on div at bounding box center [455, 217] width 376 height 21
type Rotulada "lata bc 3"
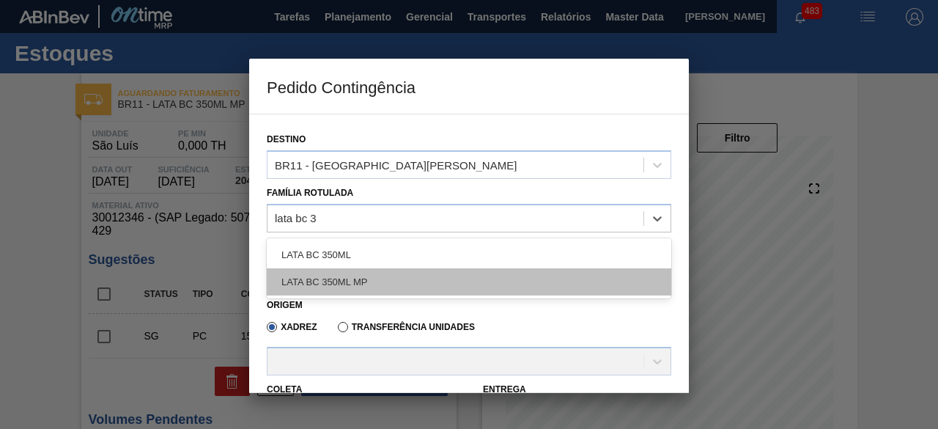
click at [485, 278] on div "LATA BC 350ML MP" at bounding box center [469, 281] width 404 height 27
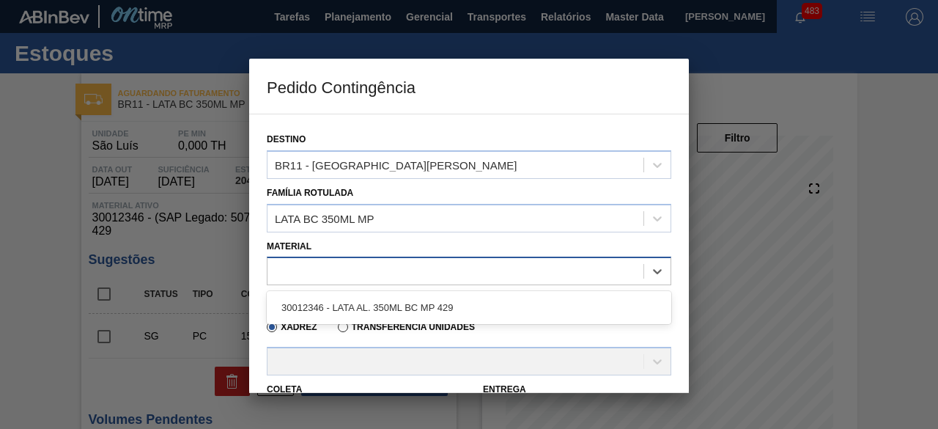
click at [473, 261] on div at bounding box center [455, 271] width 376 height 21
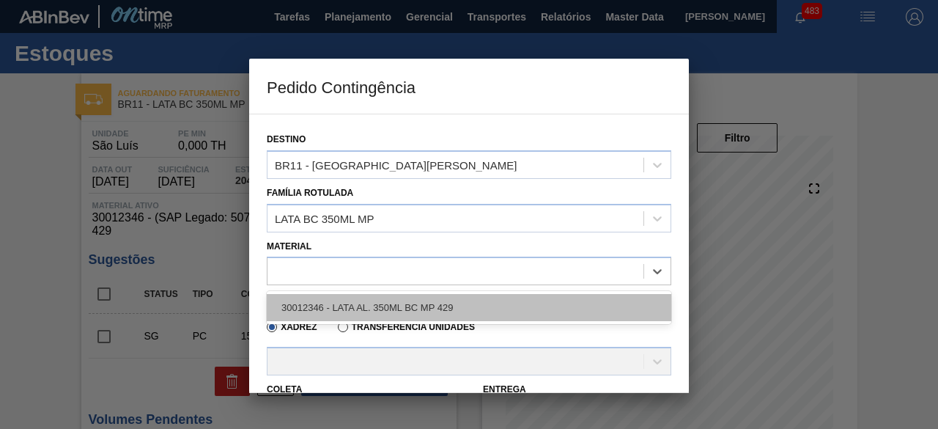
click at [419, 312] on div "30012346 - LATA AL. 350ML BC MP 429" at bounding box center [469, 307] width 404 height 27
type input "8,169"
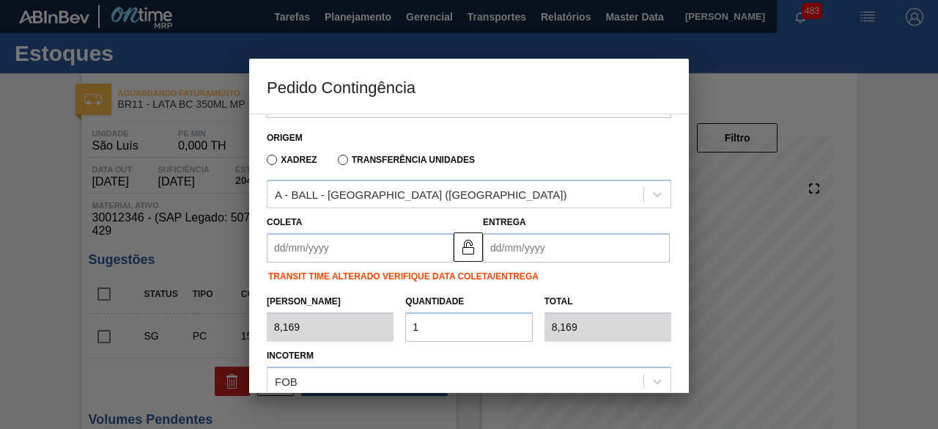
scroll to position [174, 0]
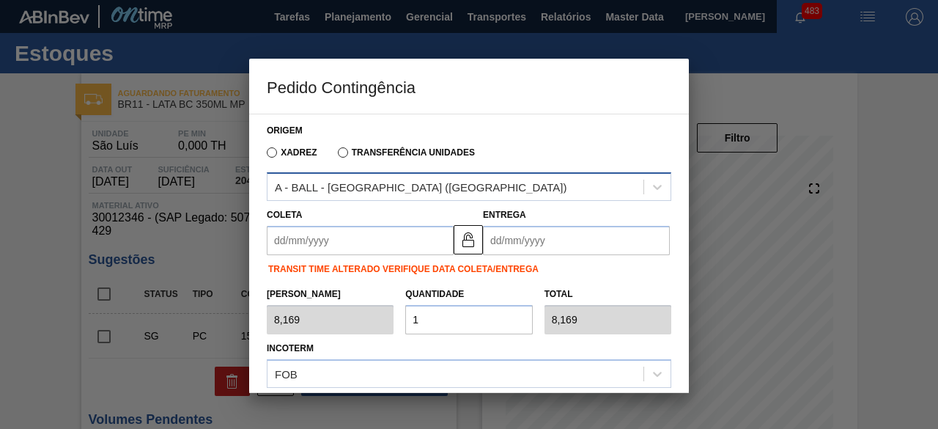
click at [404, 186] on div "A - BALL - RECIFE (PE)" at bounding box center [455, 187] width 376 height 21
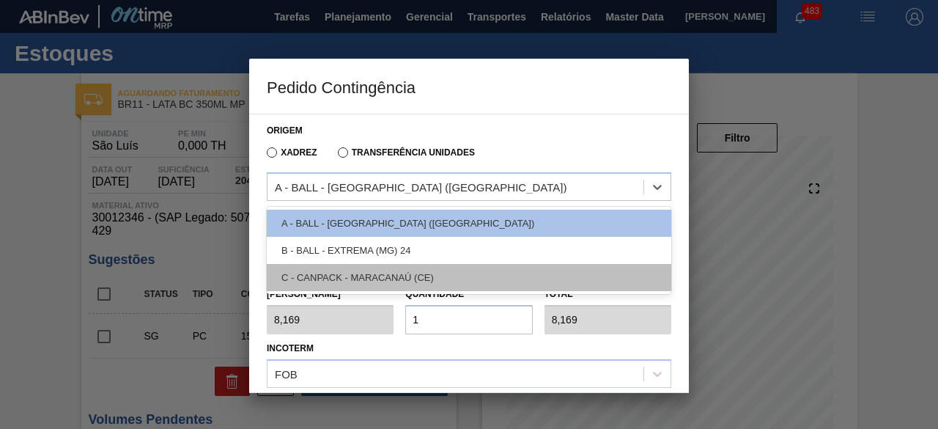
click at [396, 273] on div "C - CANPACK - MARACANAÚ (CE)" at bounding box center [469, 277] width 404 height 27
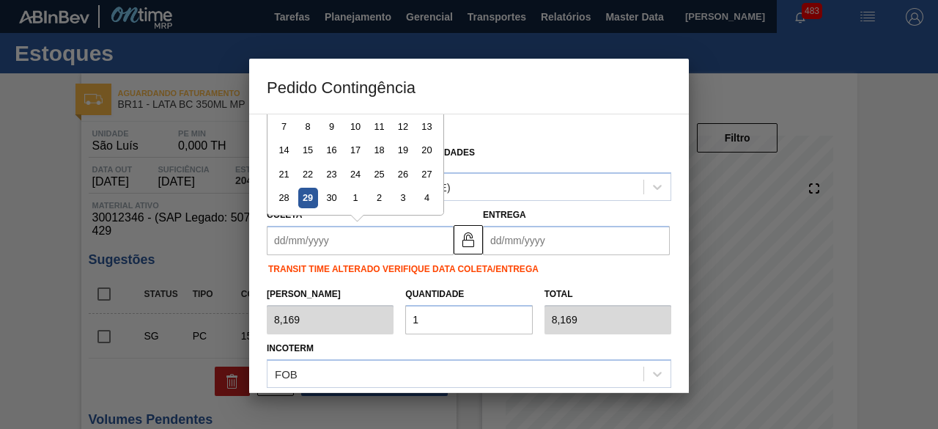
click at [375, 243] on input "Coleta" at bounding box center [360, 240] width 187 height 29
click at [302, 196] on div "29" at bounding box center [308, 198] width 20 height 20
type input "[DATE]"
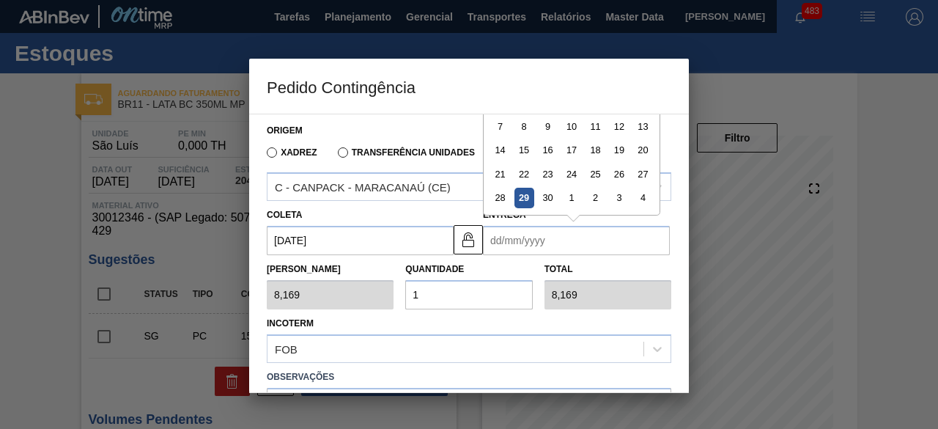
click at [507, 245] on input "Entrega" at bounding box center [576, 240] width 187 height 29
click at [571, 196] on div "1" at bounding box center [571, 198] width 20 height 20
type input "[DATE]"
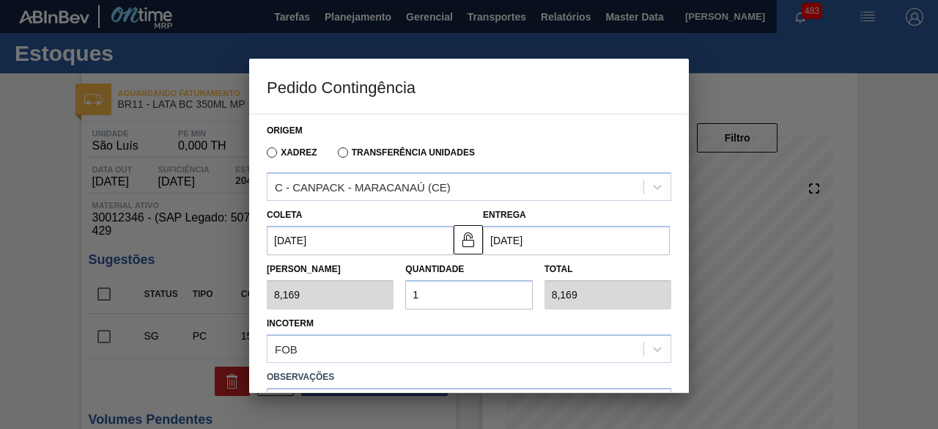
click at [490, 286] on input "1" at bounding box center [468, 294] width 127 height 29
type input "0,000"
type input "2"
type input "16,338"
type input "25"
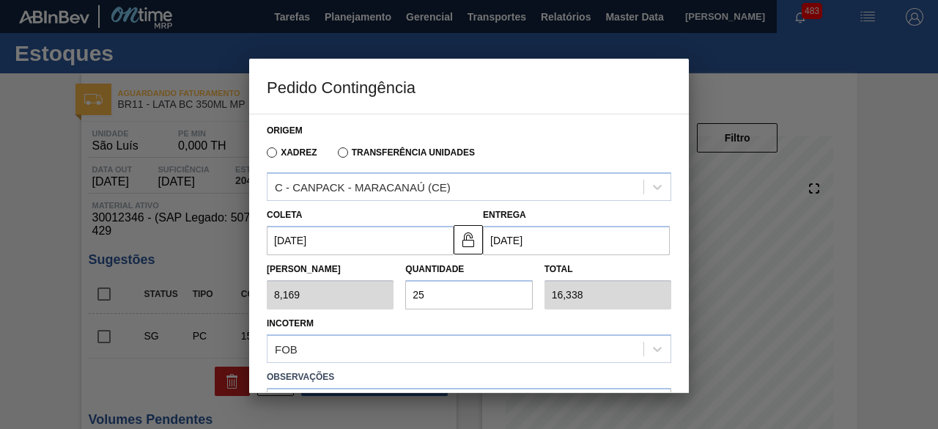
type input "204,225"
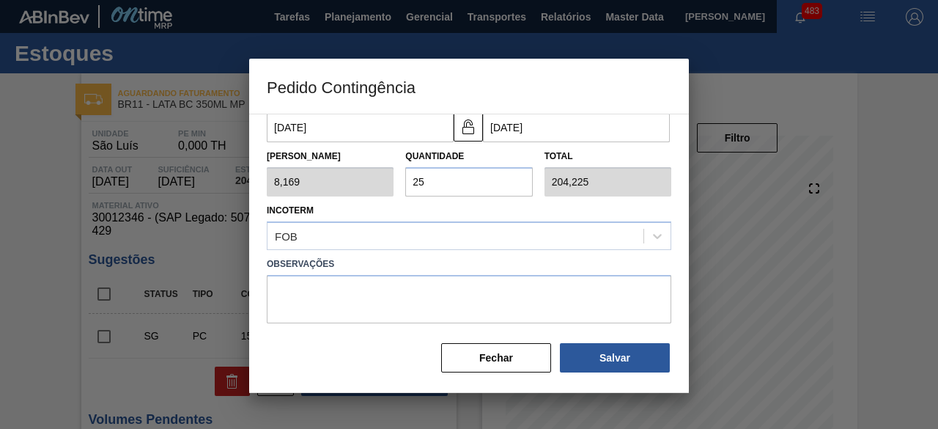
scroll to position [288, 0]
type input "25"
click at [605, 350] on button "Salvar" at bounding box center [615, 356] width 110 height 29
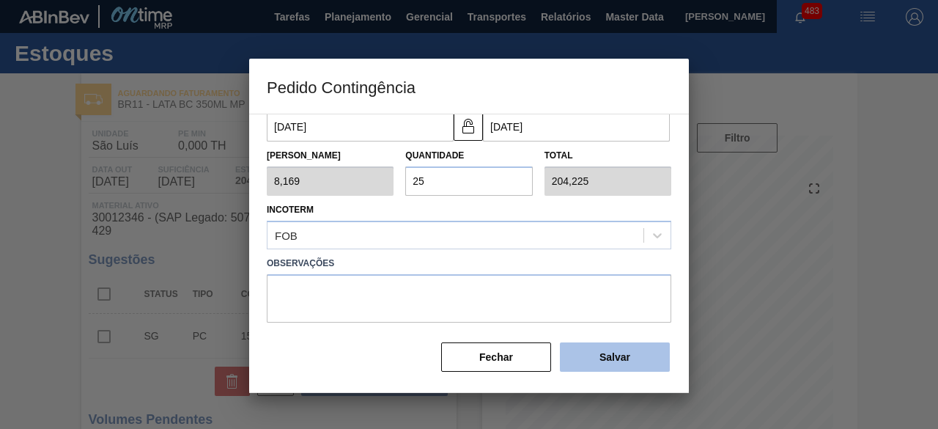
click at [605, 350] on button "Salvar" at bounding box center [615, 356] width 110 height 29
click at [37, 222] on div at bounding box center [469, 214] width 938 height 429
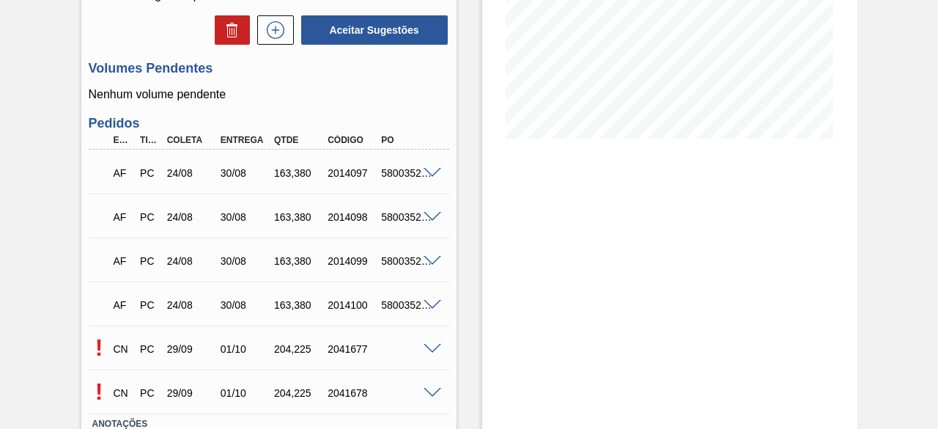
scroll to position [397, 0]
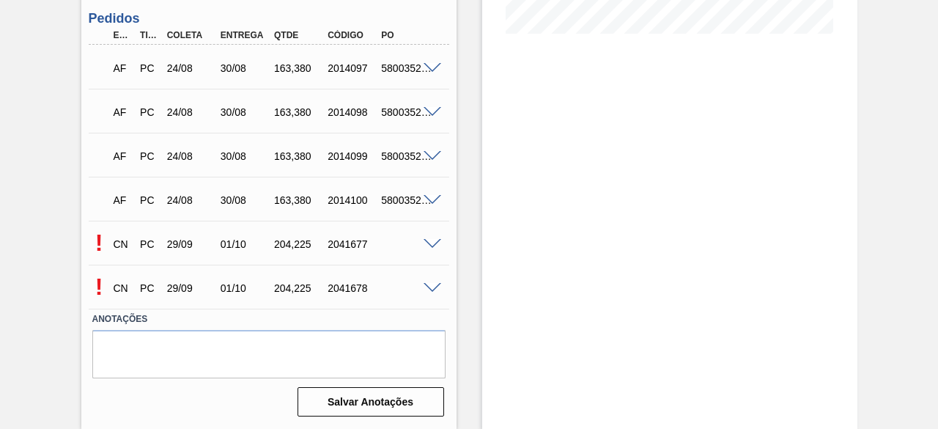
click at [436, 247] on span at bounding box center [433, 244] width 18 height 11
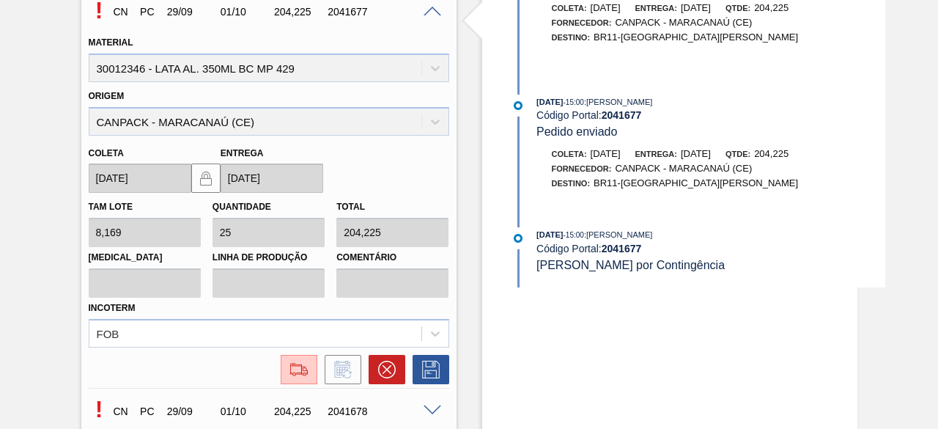
scroll to position [630, 0]
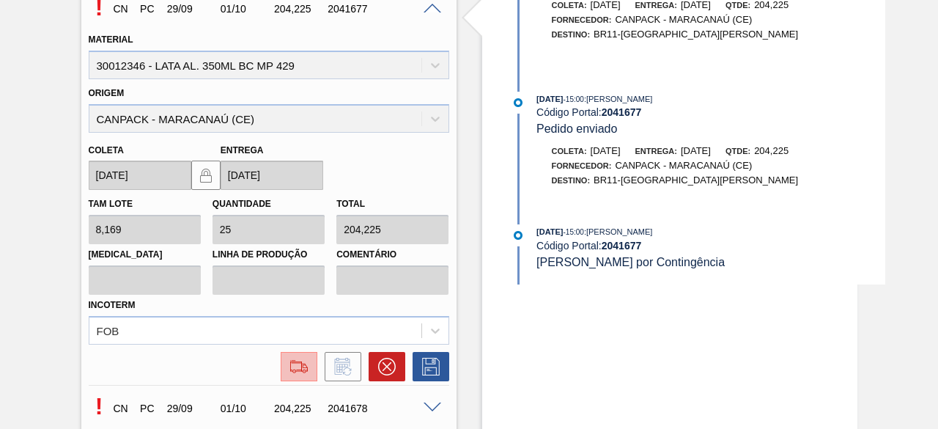
click at [306, 364] on img at bounding box center [298, 367] width 23 height 18
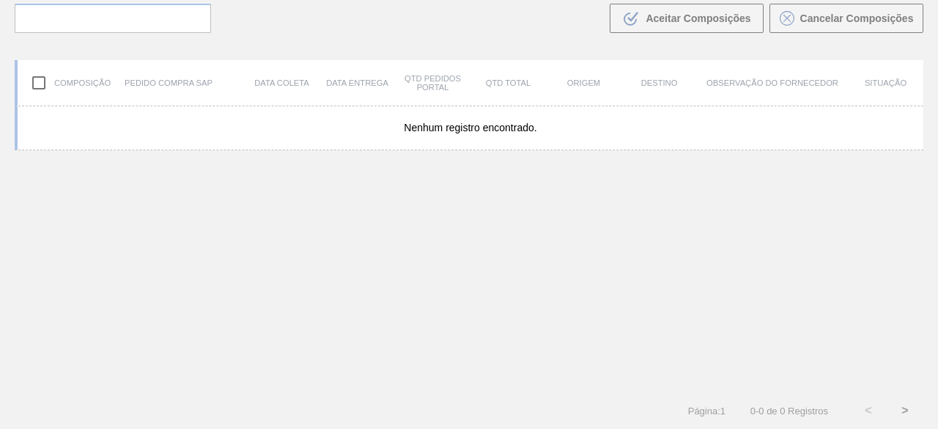
scroll to position [105, 0]
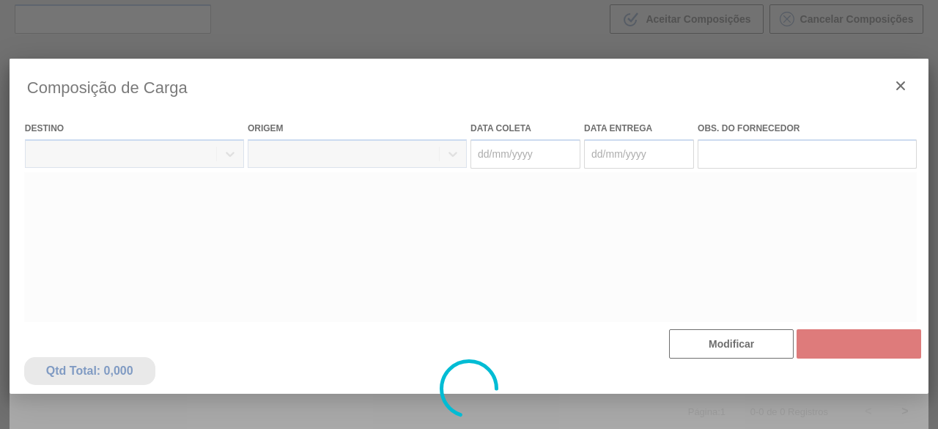
type coleta "[DATE]"
type entrega "[DATE]"
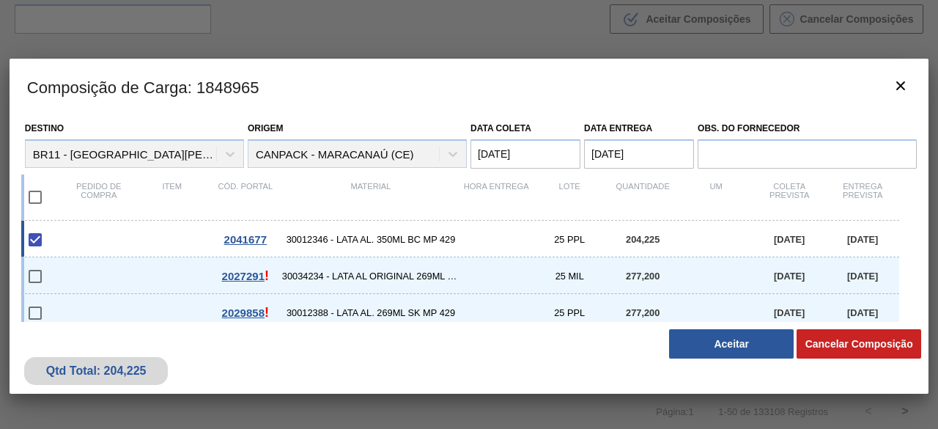
click at [728, 345] on button "Aceitar" at bounding box center [731, 343] width 125 height 29
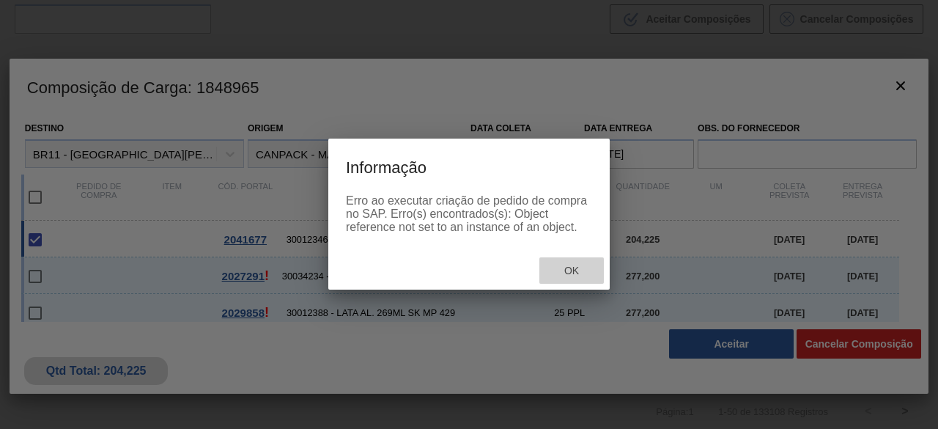
click at [571, 270] on span "Ok" at bounding box center [571, 271] width 38 height 12
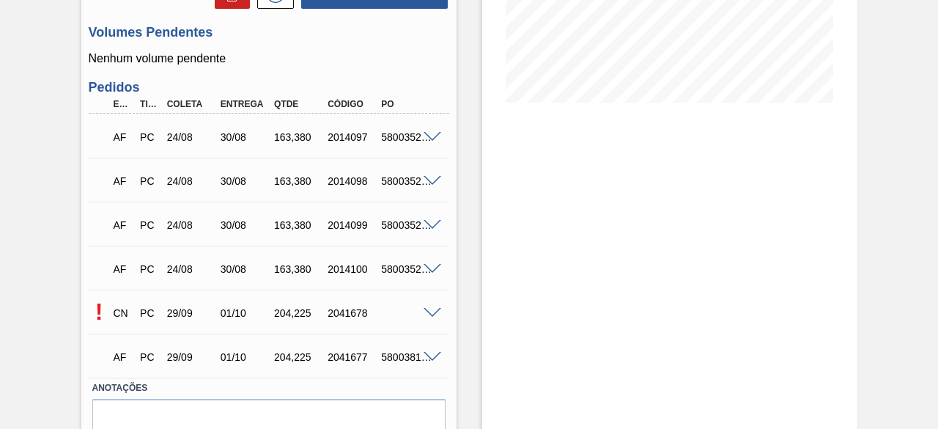
scroll to position [329, 0]
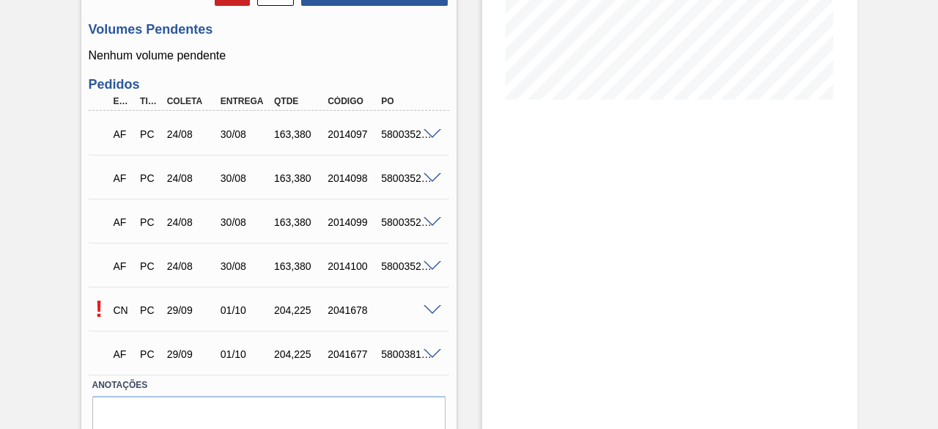
click at [434, 316] on span at bounding box center [433, 310] width 18 height 11
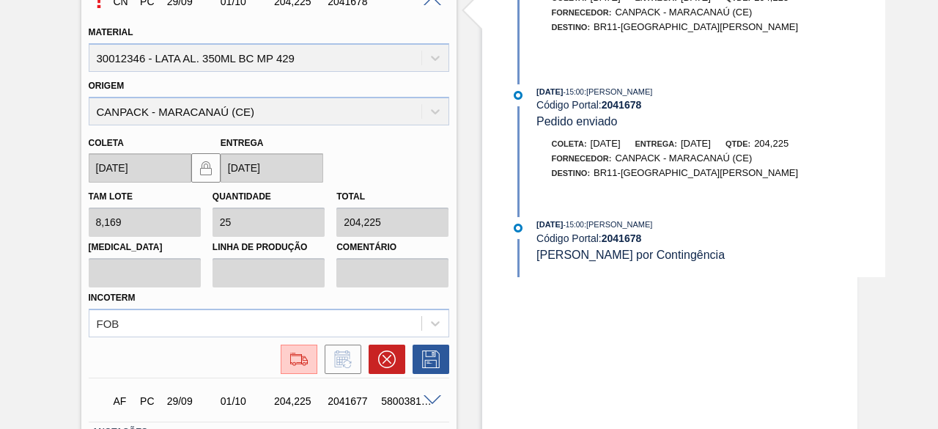
scroll to position [638, 0]
click at [292, 364] on img at bounding box center [298, 358] width 23 height 18
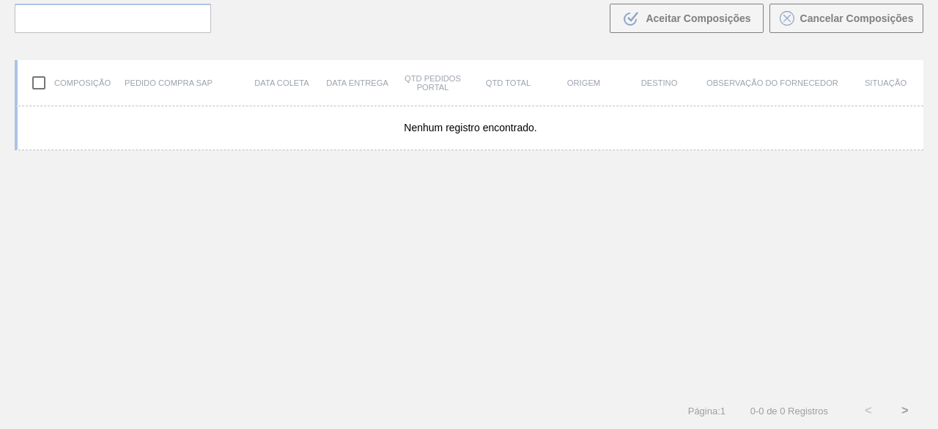
scroll to position [105, 0]
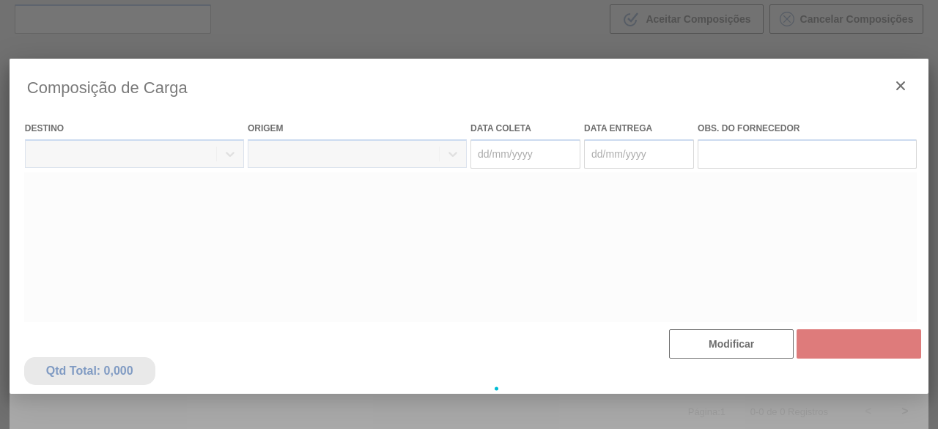
type coleta "[DATE]"
type entrega "[DATE]"
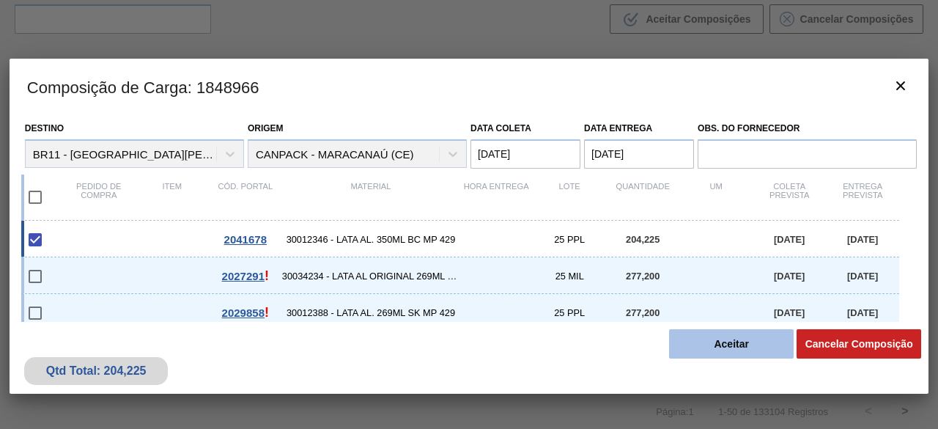
click at [709, 348] on button "Aceitar" at bounding box center [731, 343] width 125 height 29
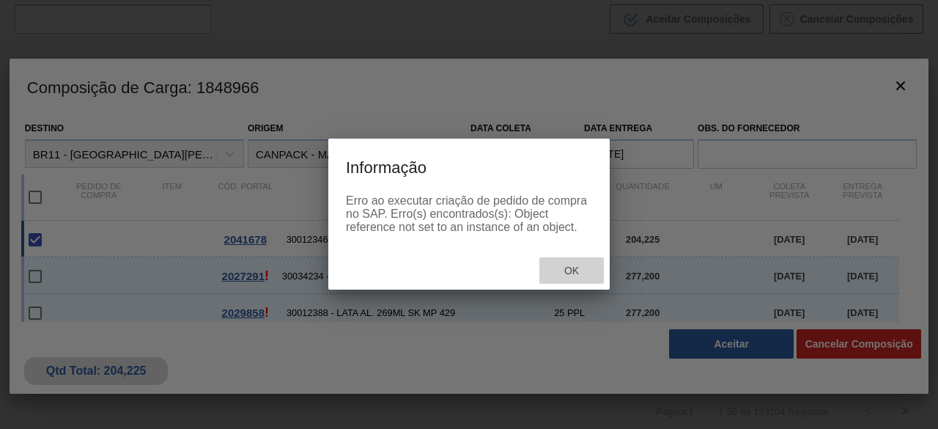
click at [569, 265] on div "Ok" at bounding box center [571, 270] width 64 height 27
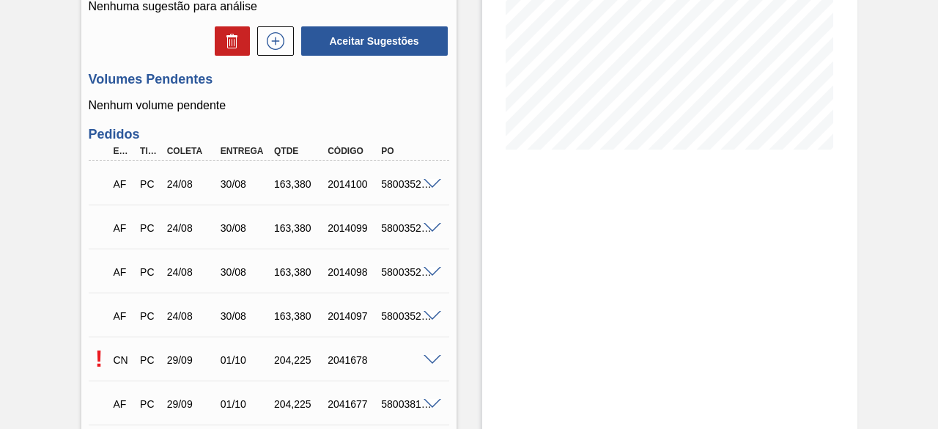
scroll to position [397, 0]
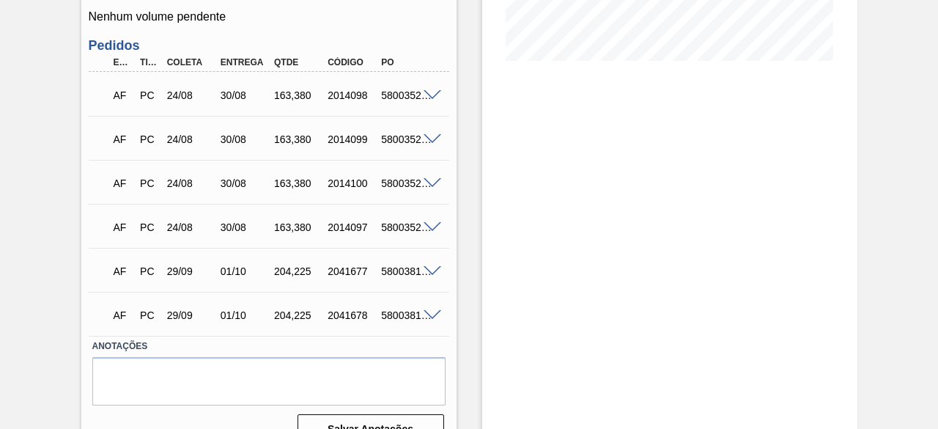
scroll to position [397, 0]
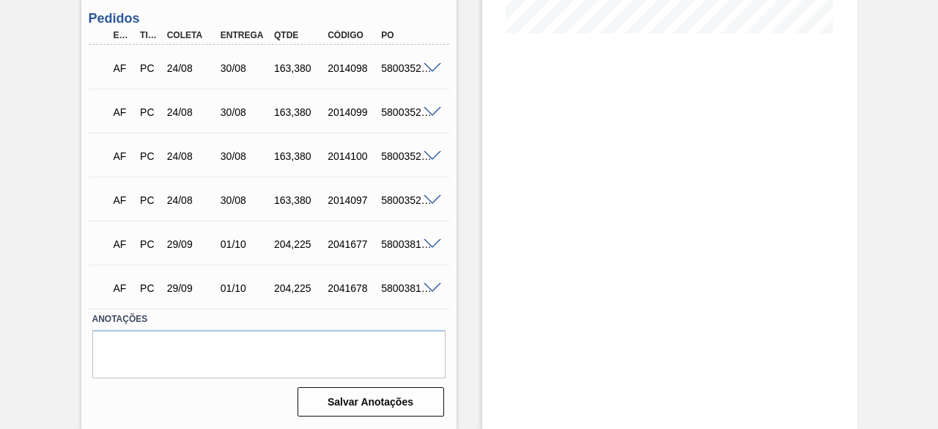
click at [393, 242] on div "5800381084" at bounding box center [406, 244] width 58 height 12
copy div "5800381084"
click at [397, 290] on div "5800381085" at bounding box center [406, 288] width 58 height 12
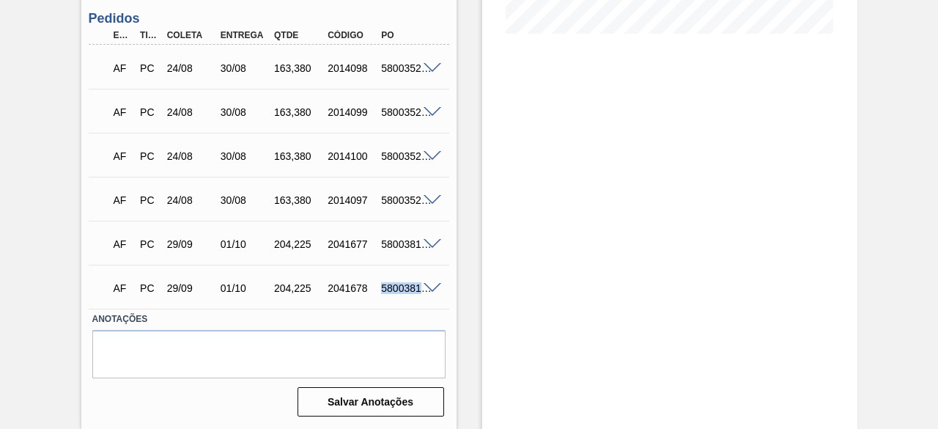
copy div "5800381085"
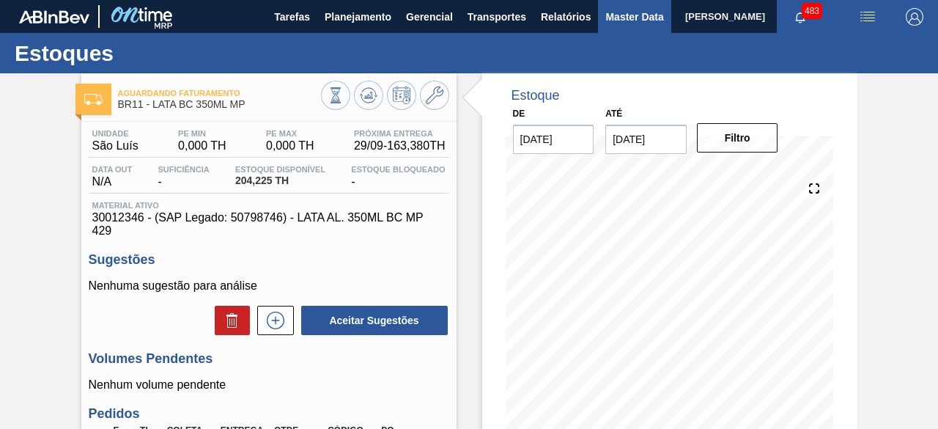
click at [626, 32] on button "Master Data" at bounding box center [634, 16] width 73 height 33
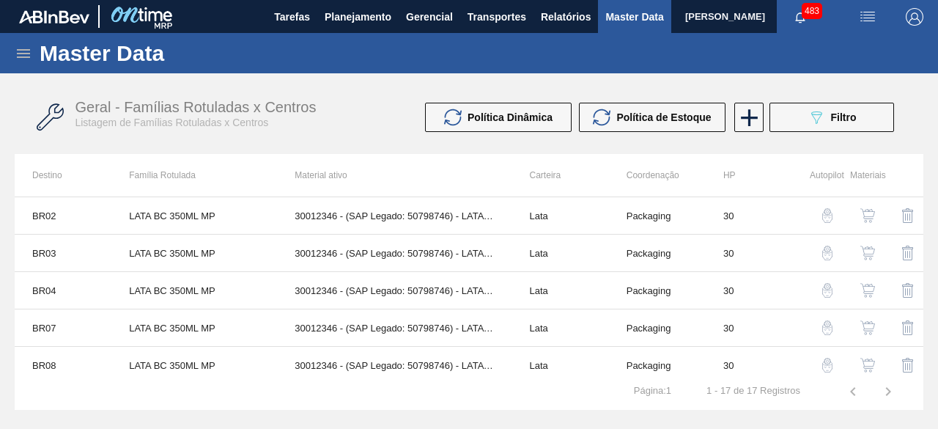
click at [26, 57] on icon at bounding box center [23, 53] width 13 height 9
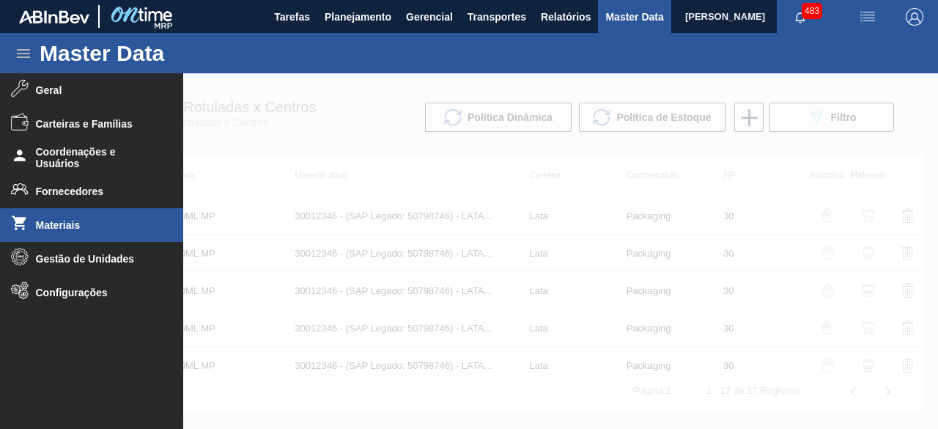
click at [80, 223] on span "Materiais" at bounding box center [96, 225] width 121 height 12
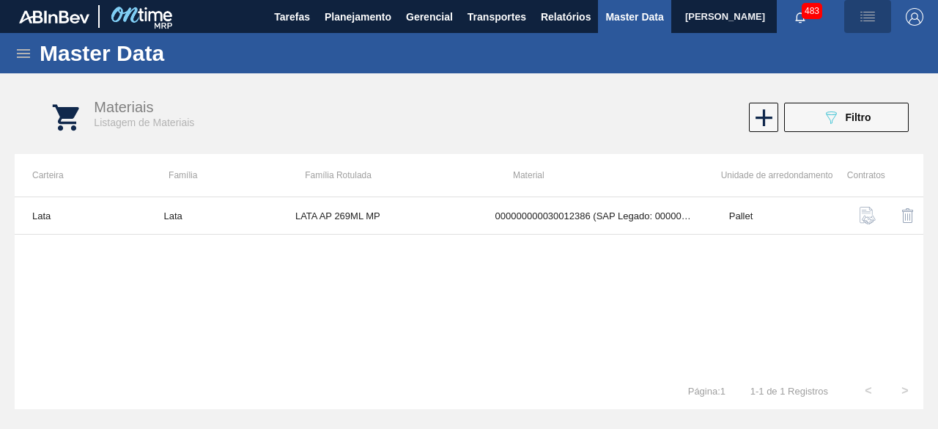
click at [866, 19] on img "button" at bounding box center [868, 17] width 18 height 18
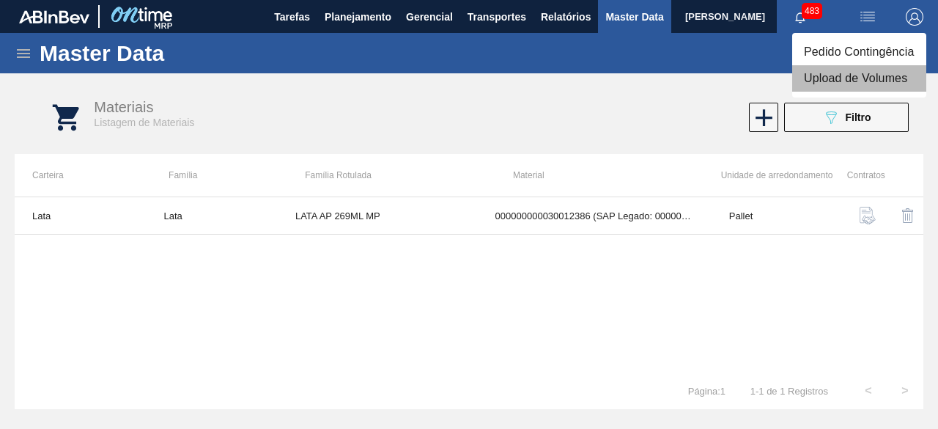
click at [851, 78] on li "Upload de Volumes" at bounding box center [859, 78] width 134 height 26
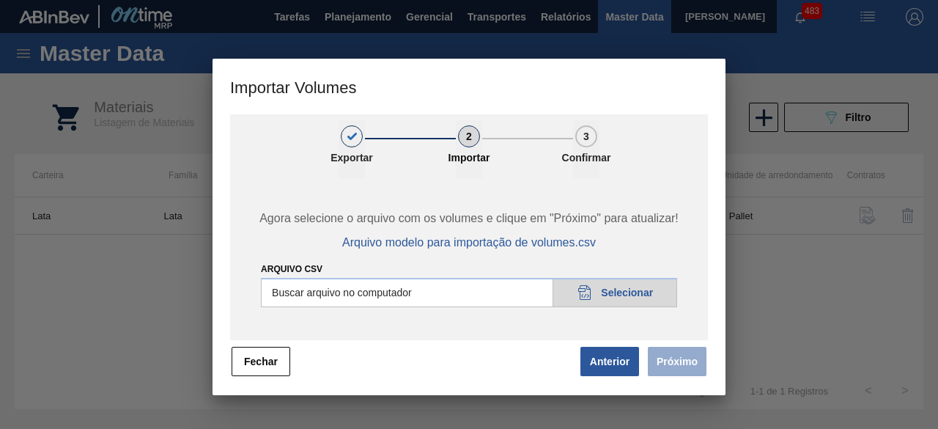
click at [643, 293] on input "Arquivo csv" at bounding box center [469, 292] width 416 height 29
type input "C:\fakepath\Subida Ball D0 + D3 29.09 1.csv"
click at [691, 361] on button "Próximo" at bounding box center [677, 361] width 59 height 29
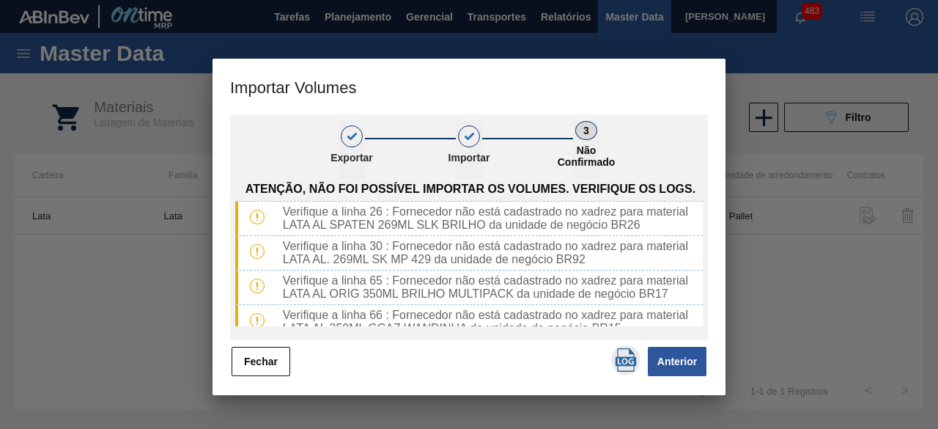
click at [626, 363] on img "button" at bounding box center [625, 359] width 23 height 23
click at [250, 355] on button "Fechar" at bounding box center [261, 361] width 59 height 29
